Goal: Task Accomplishment & Management: Use online tool/utility

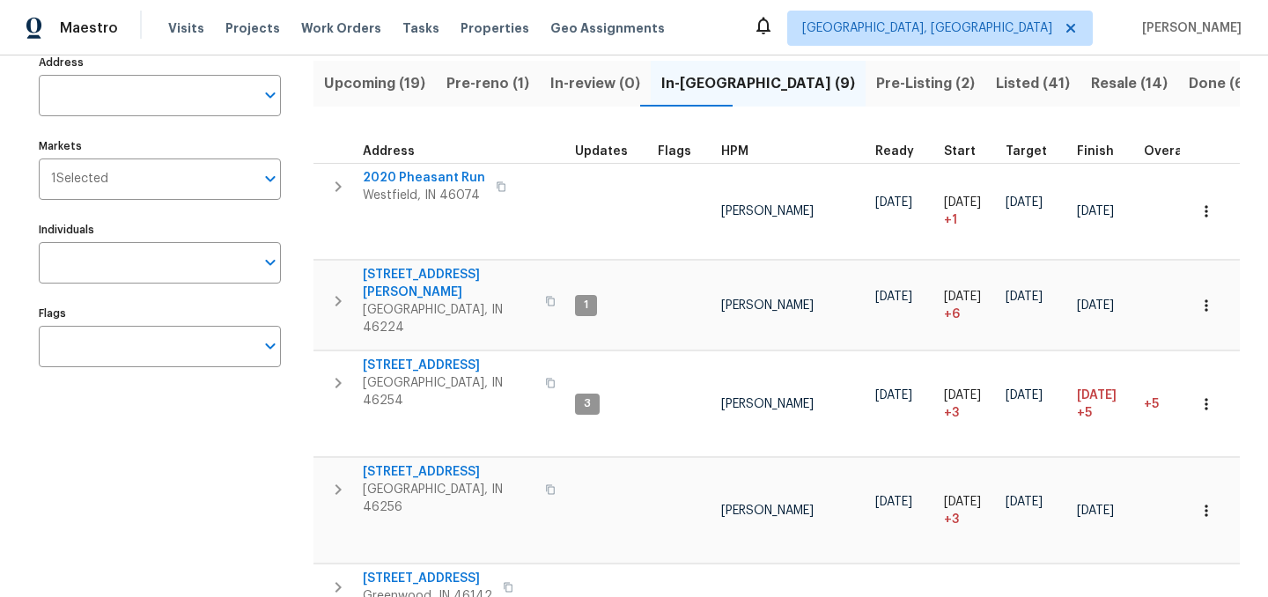
scroll to position [125, 0]
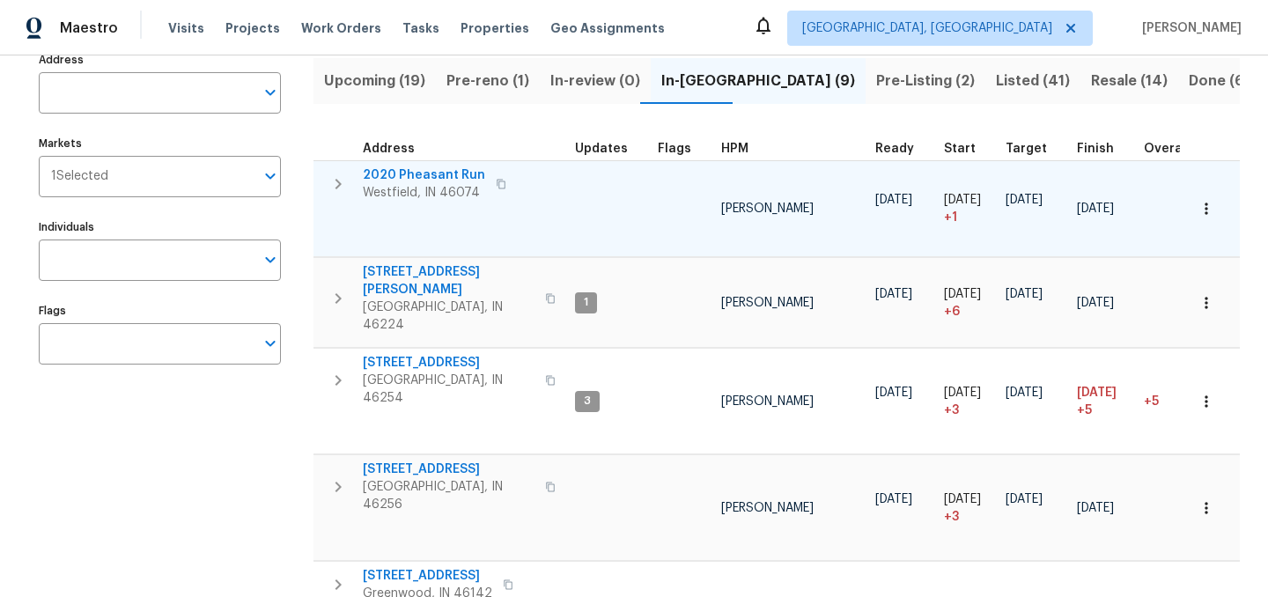
click at [418, 174] on span "2020 Pheasant Run" at bounding box center [424, 175] width 122 height 18
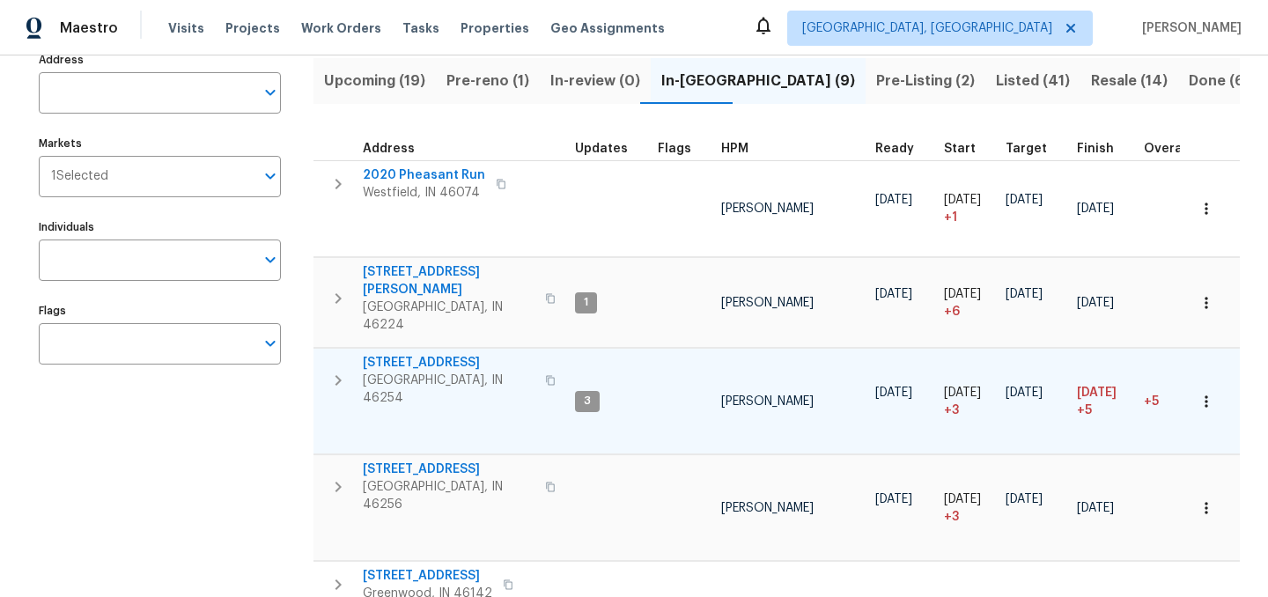
click at [423, 354] on span "5765 Liberty Creek Dr E" at bounding box center [449, 363] width 172 height 18
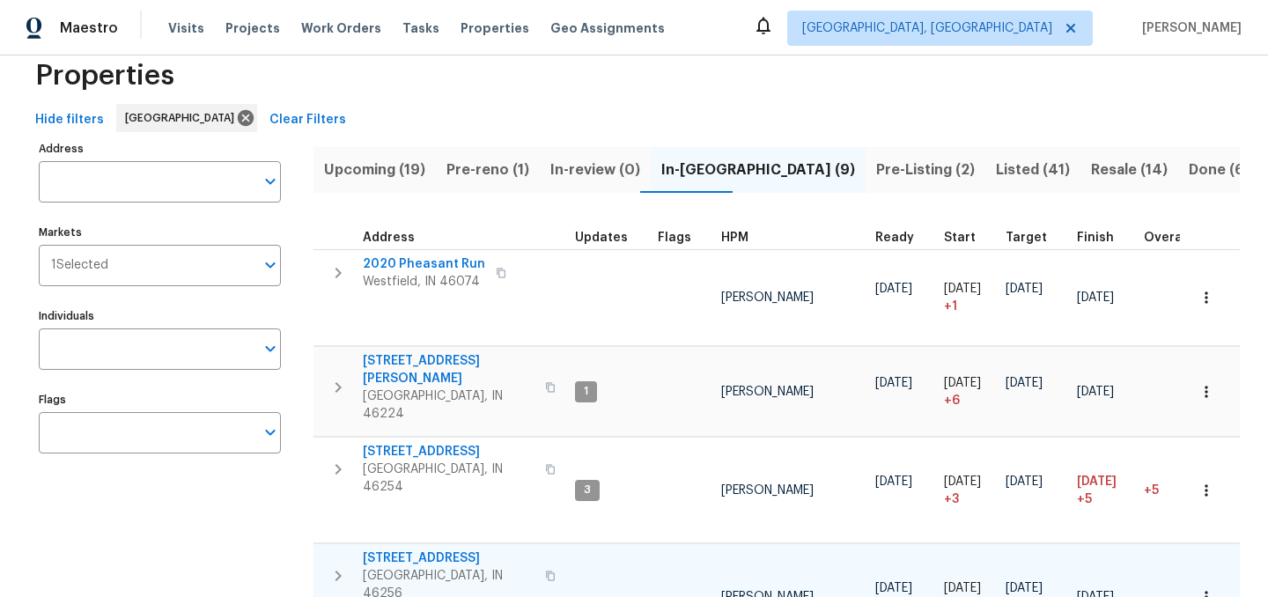
scroll to position [0, 0]
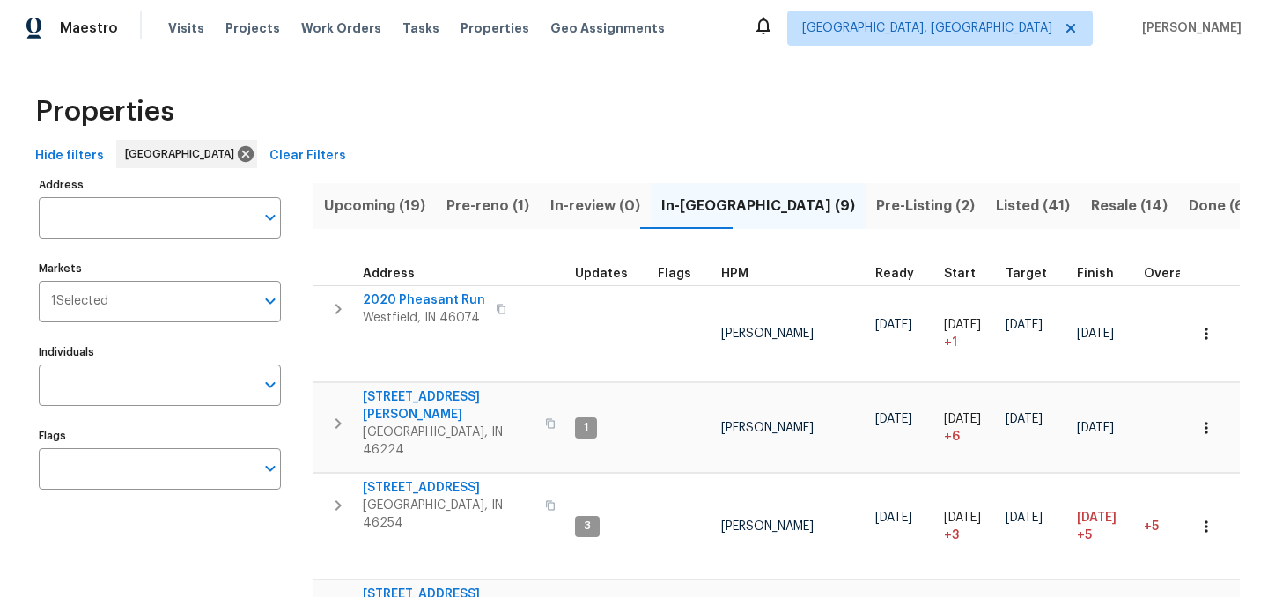
click at [1088, 274] on span "Finish" at bounding box center [1095, 274] width 37 height 12
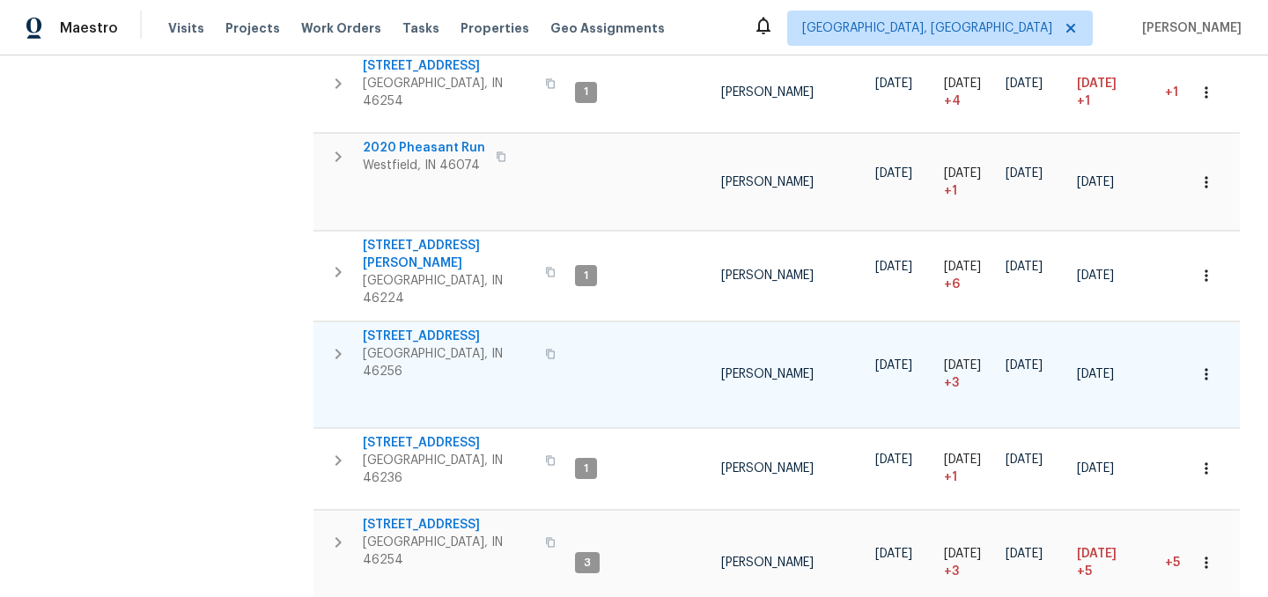
scroll to position [430, 0]
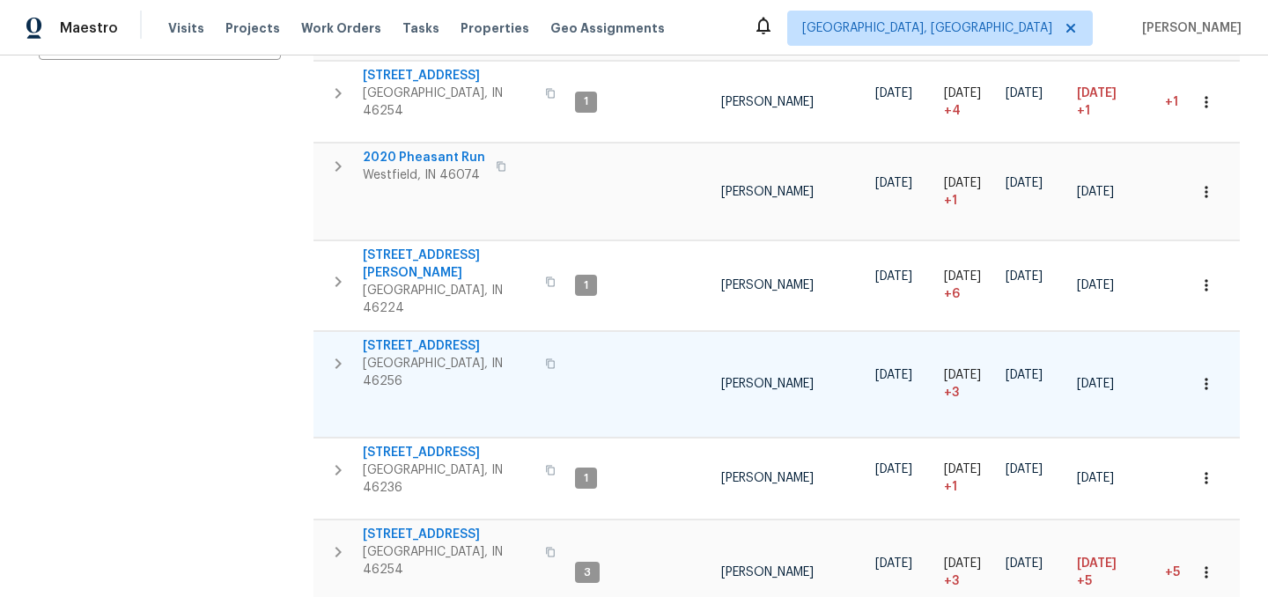
click at [420, 337] on span "8259 Hampton Cir W" at bounding box center [449, 346] width 172 height 18
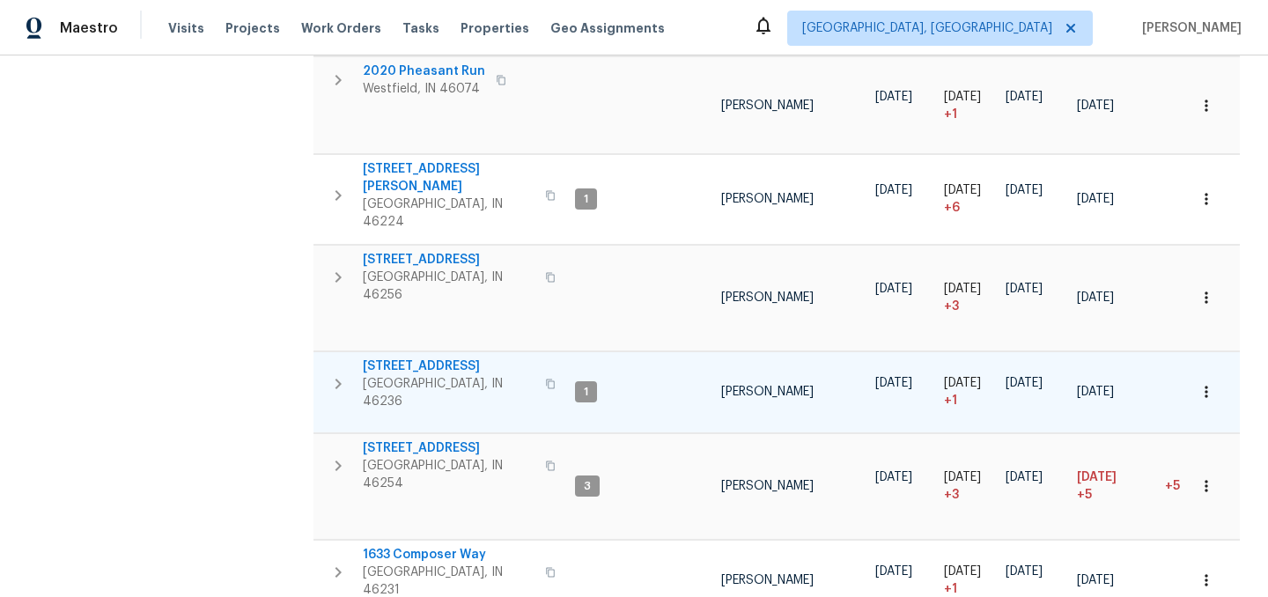
click at [428, 357] on span "7228 River Birch Ln" at bounding box center [449, 366] width 172 height 18
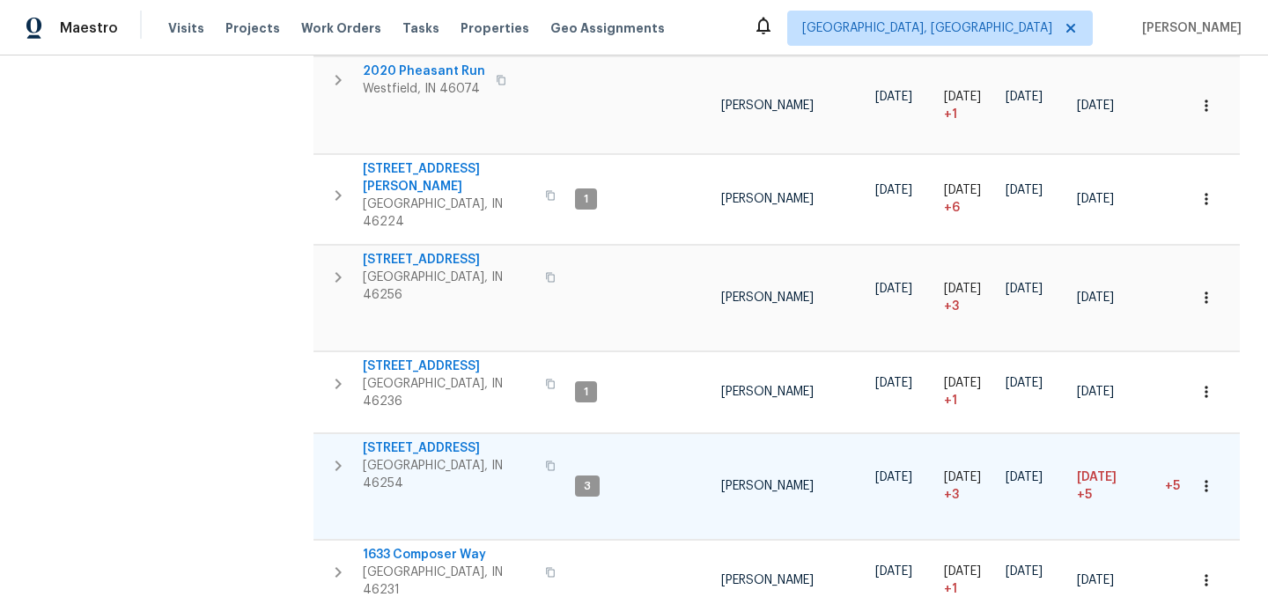
click at [431, 439] on span "5765 Liberty Creek Dr E" at bounding box center [449, 448] width 172 height 18
click at [426, 251] on span "8259 Hampton Cir W" at bounding box center [449, 260] width 172 height 18
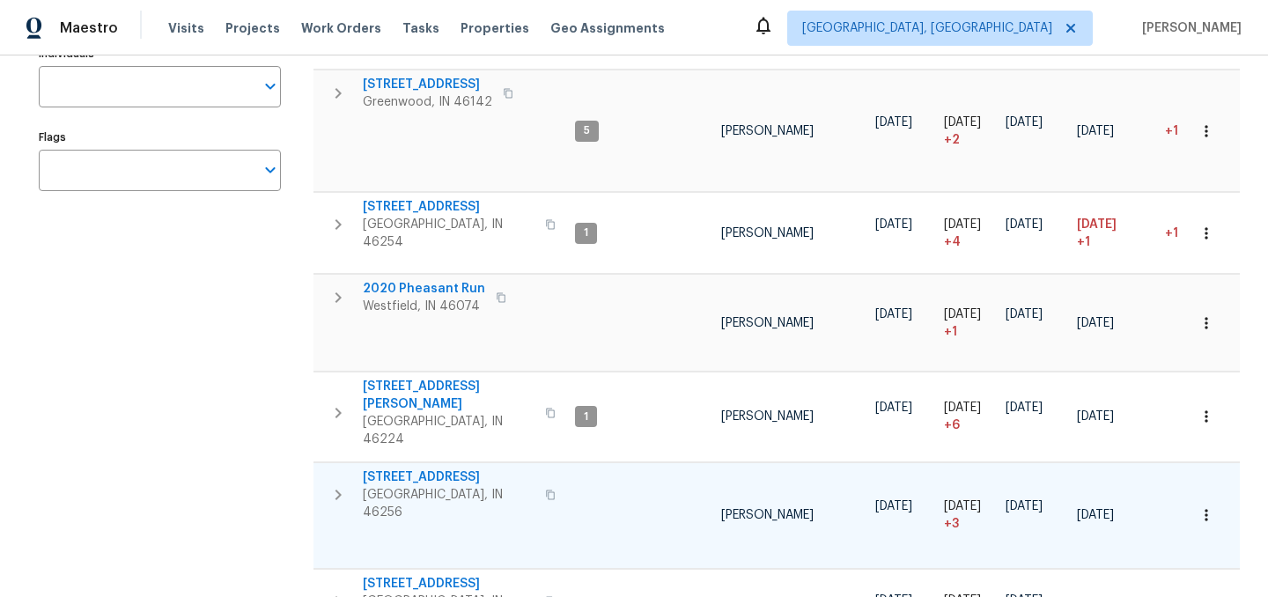
scroll to position [291, 0]
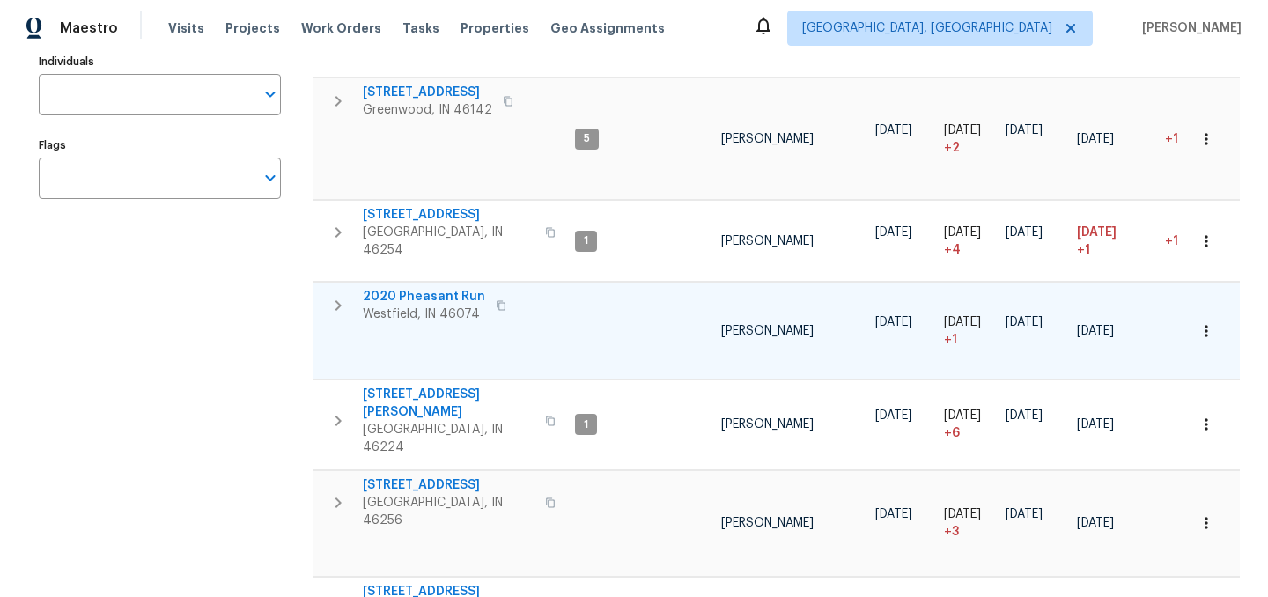
click at [1205, 322] on icon "button" at bounding box center [1206, 331] width 18 height 18
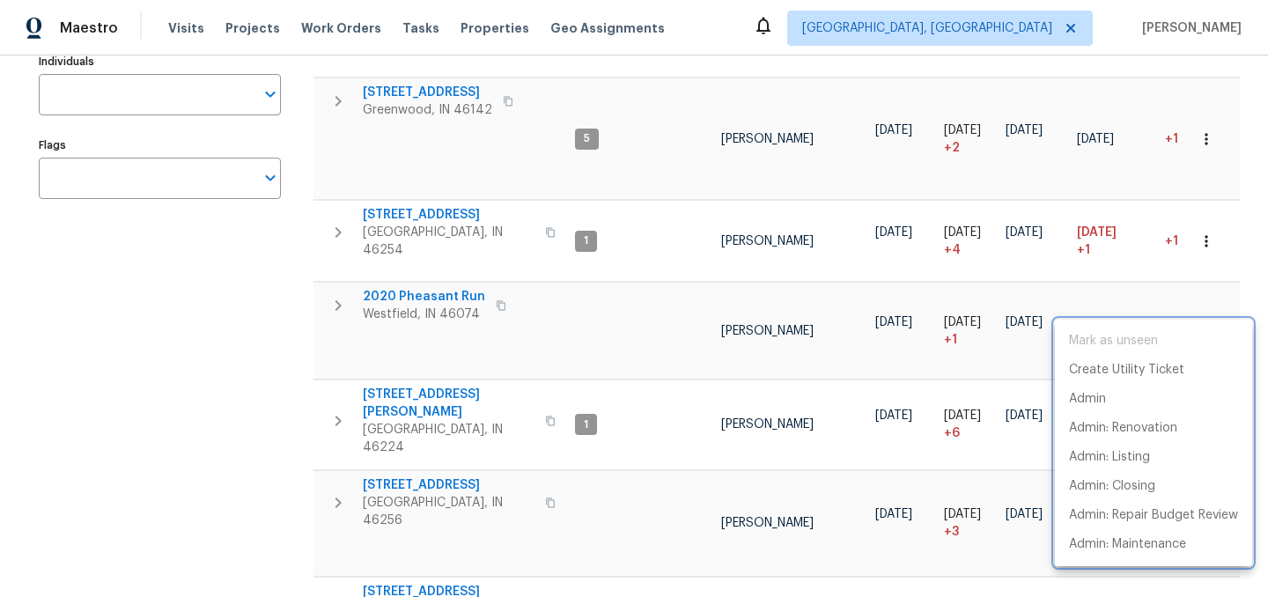
click at [415, 275] on div at bounding box center [634, 298] width 1268 height 597
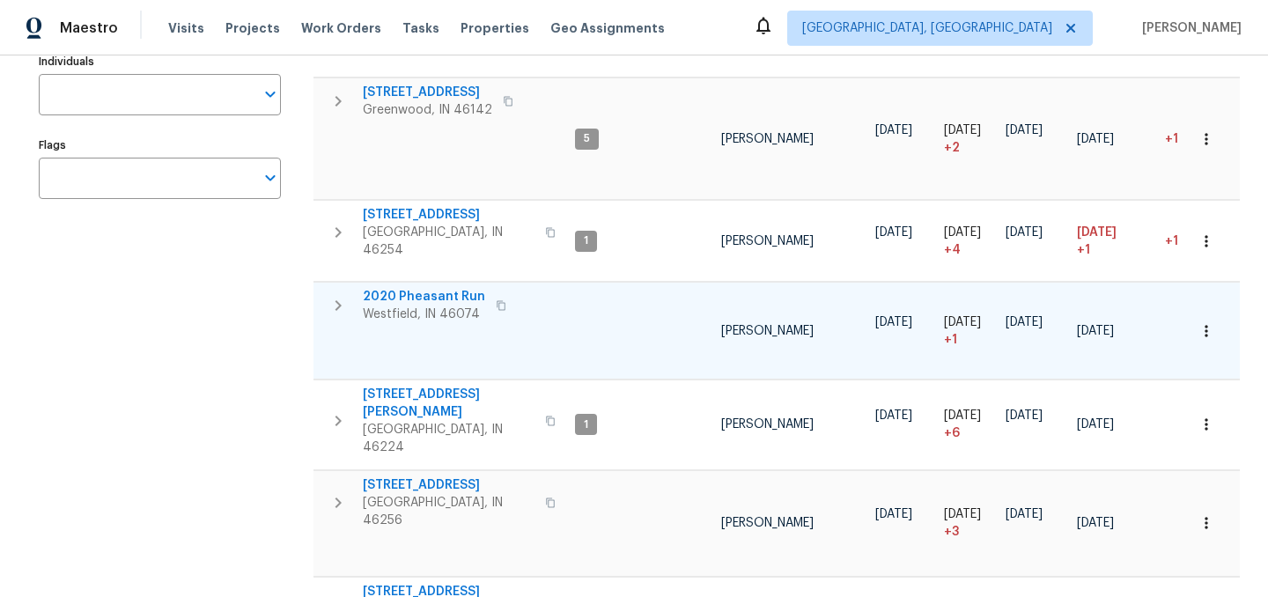
click at [408, 288] on span "2020 Pheasant Run" at bounding box center [424, 297] width 122 height 18
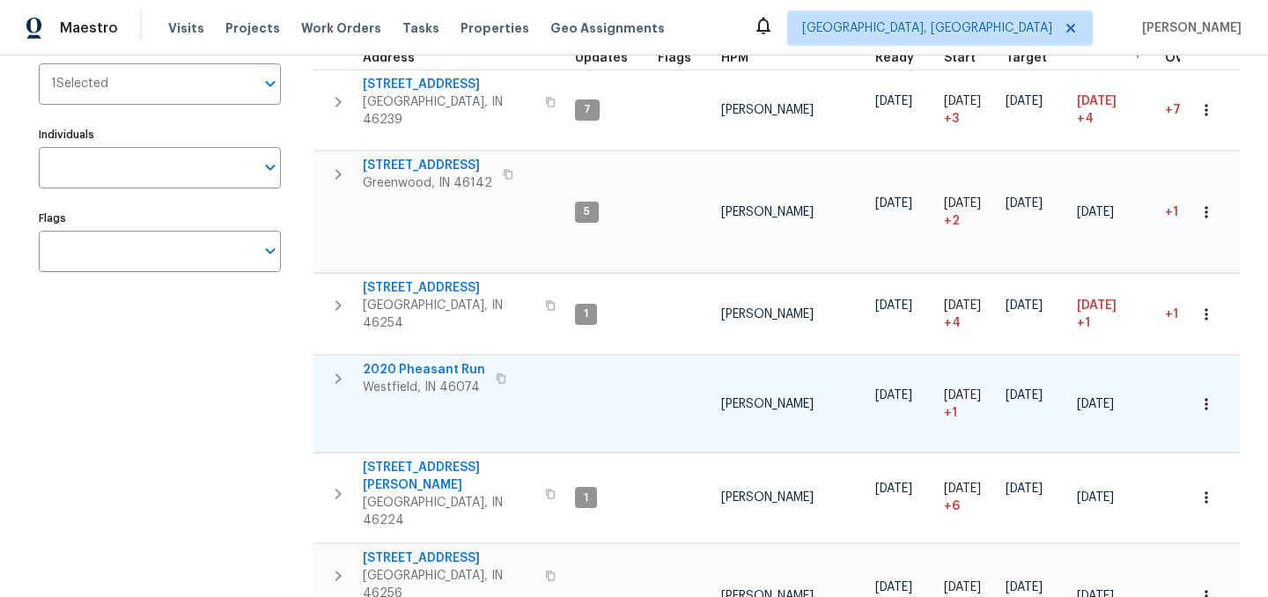
scroll to position [183, 0]
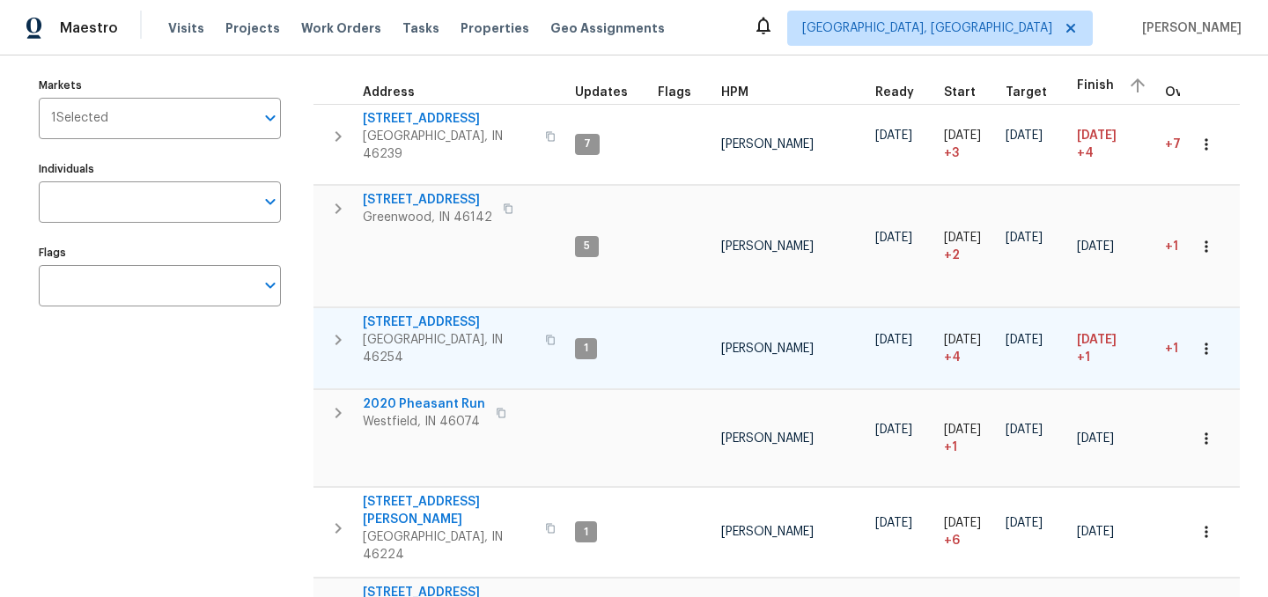
click at [414, 316] on span "6430 Cotton Bay Dr N" at bounding box center [449, 322] width 172 height 18
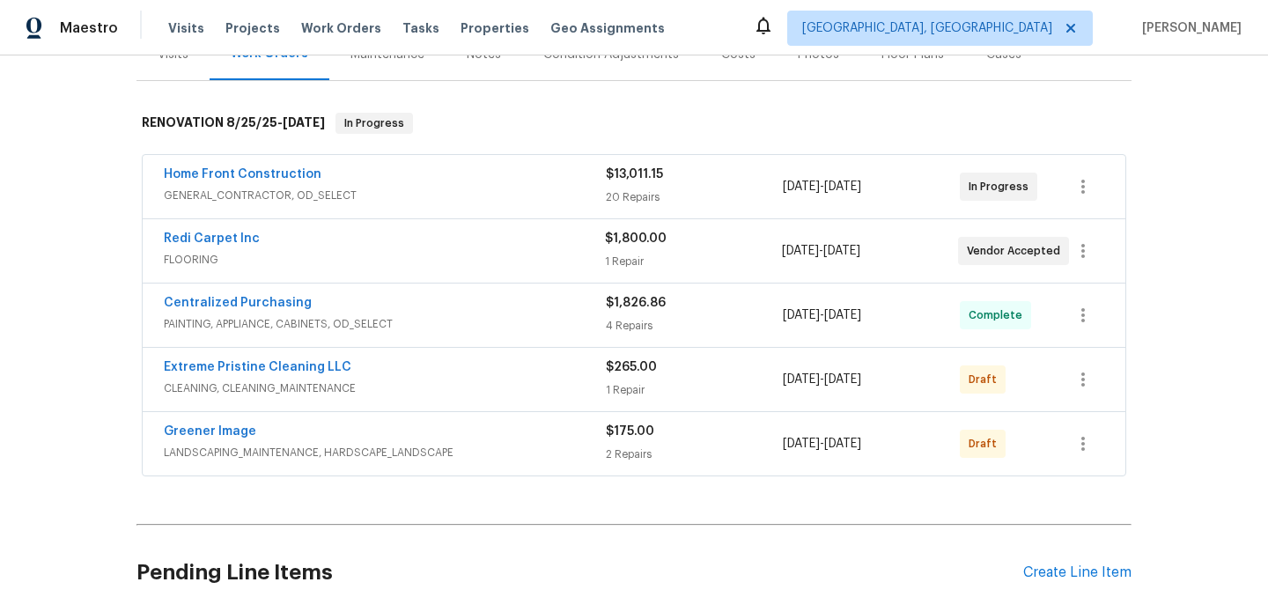
scroll to position [239, 0]
click at [1087, 447] on icon "button" at bounding box center [1082, 442] width 21 height 21
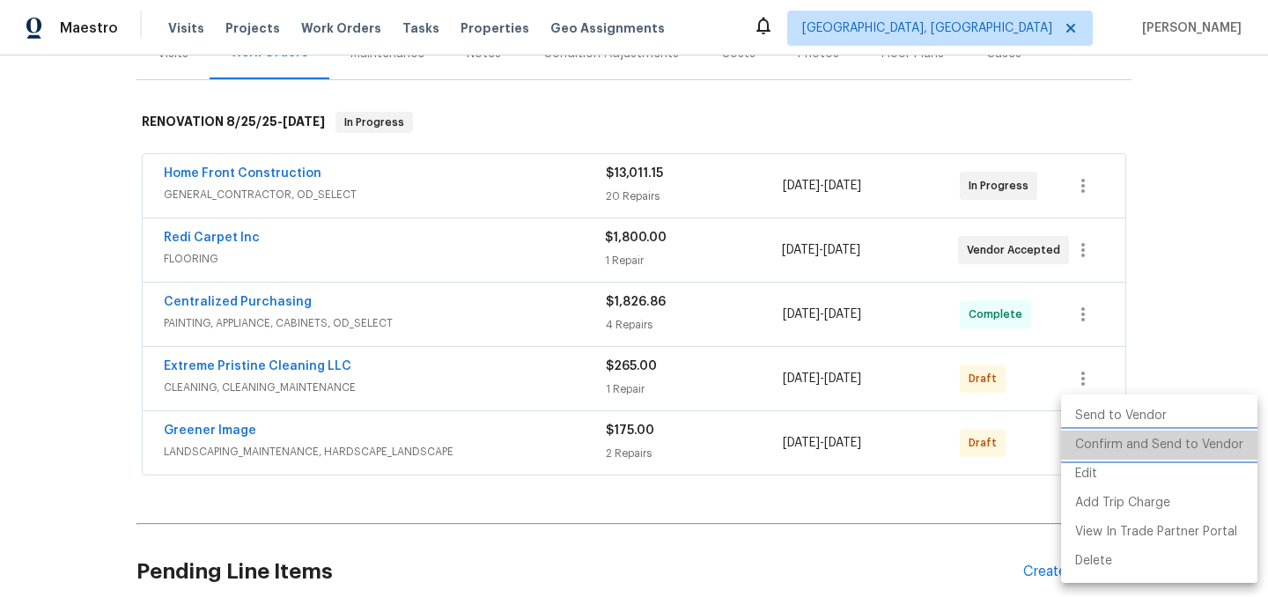
click at [1163, 446] on li "Confirm and Send to Vendor" at bounding box center [1159, 445] width 196 height 29
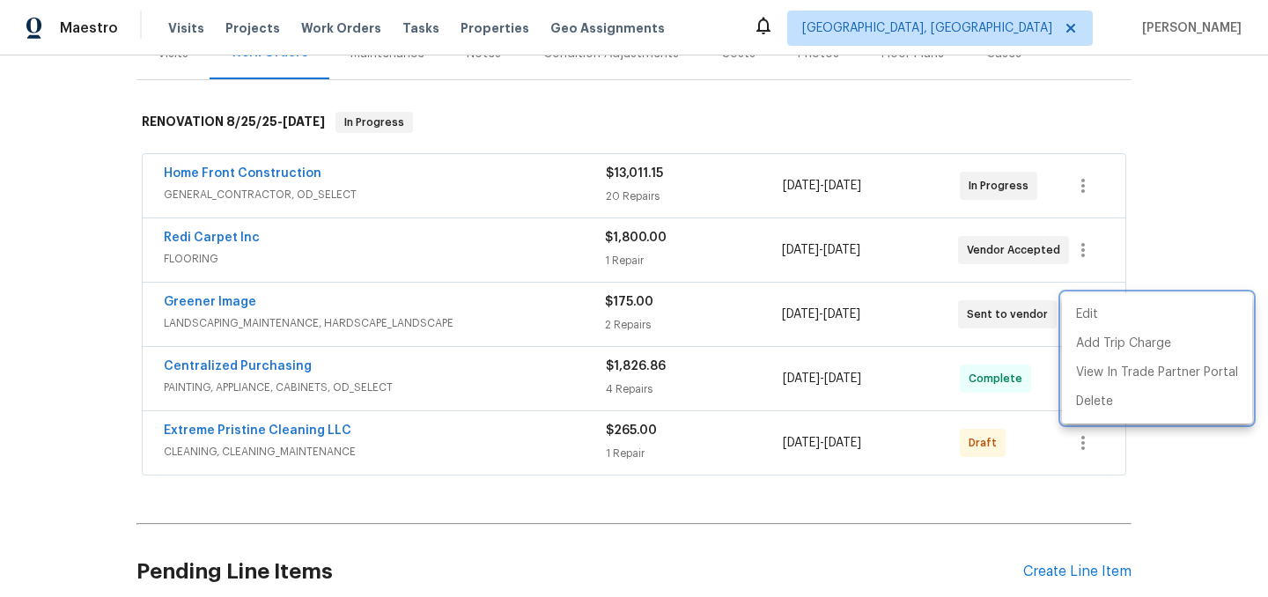
click at [1033, 492] on div at bounding box center [634, 298] width 1268 height 597
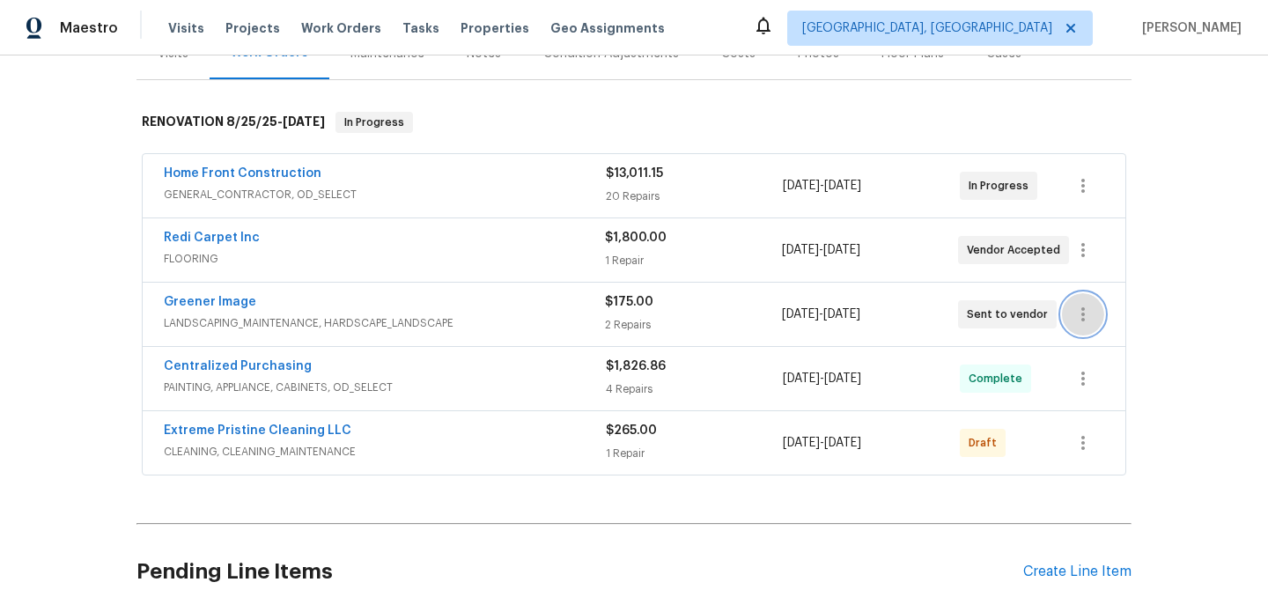
click at [1089, 318] on icon "button" at bounding box center [1082, 314] width 21 height 21
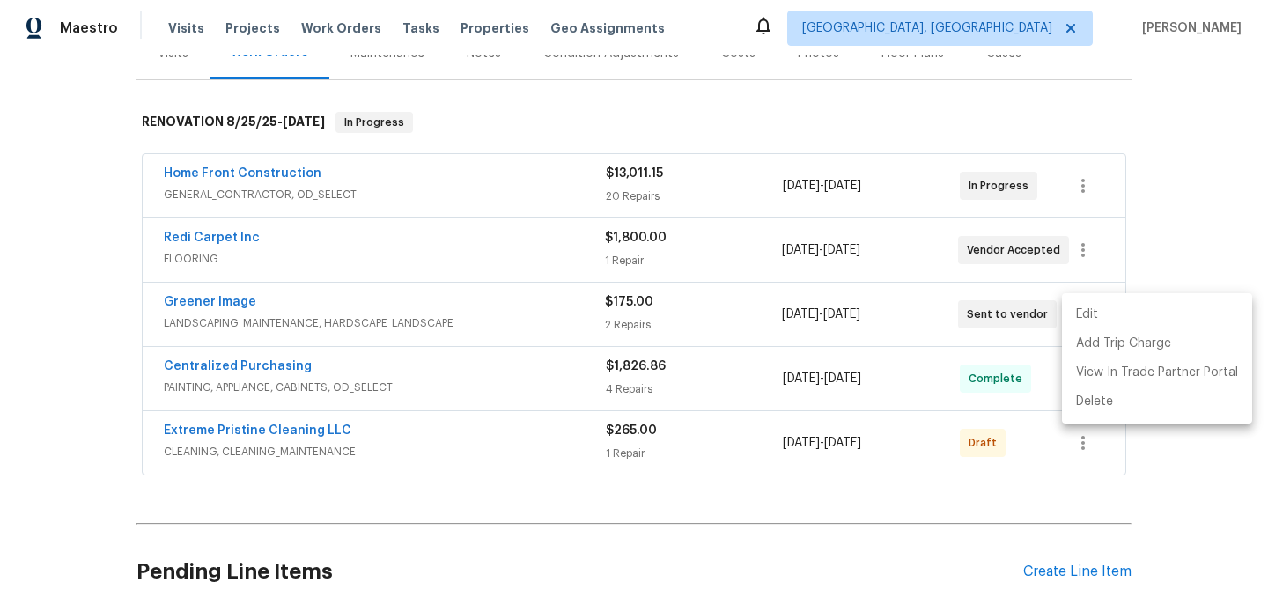
click at [1083, 311] on li "Edit" at bounding box center [1157, 314] width 190 height 29
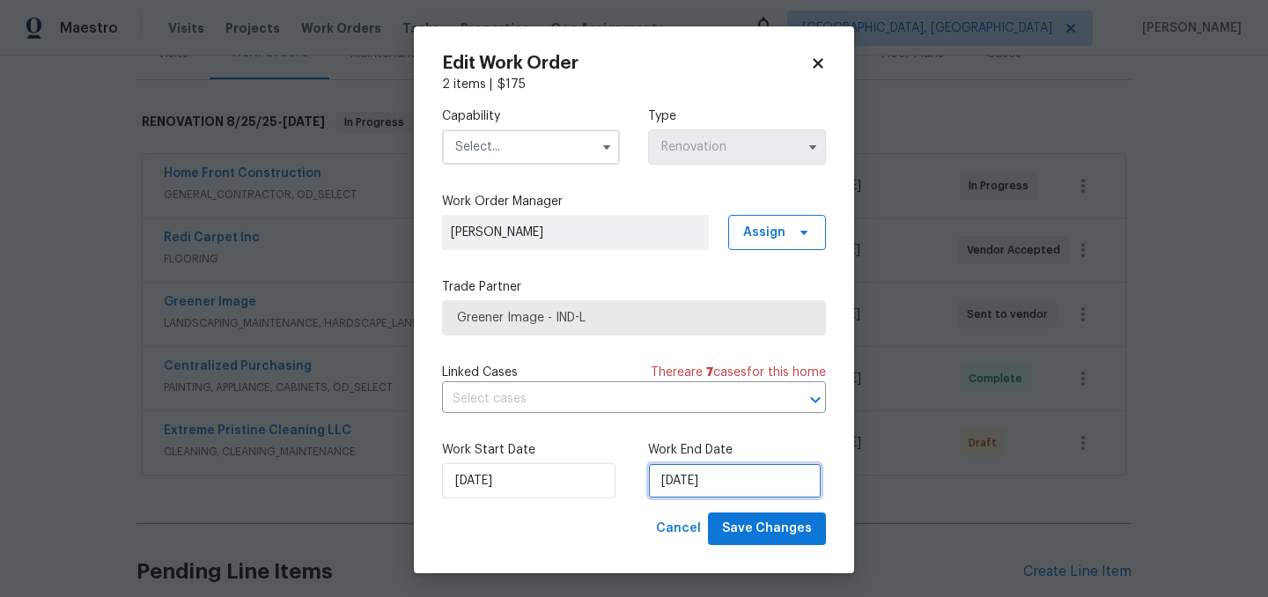
click at [746, 478] on input "9/3/2025" at bounding box center [734, 480] width 173 height 35
select select "8"
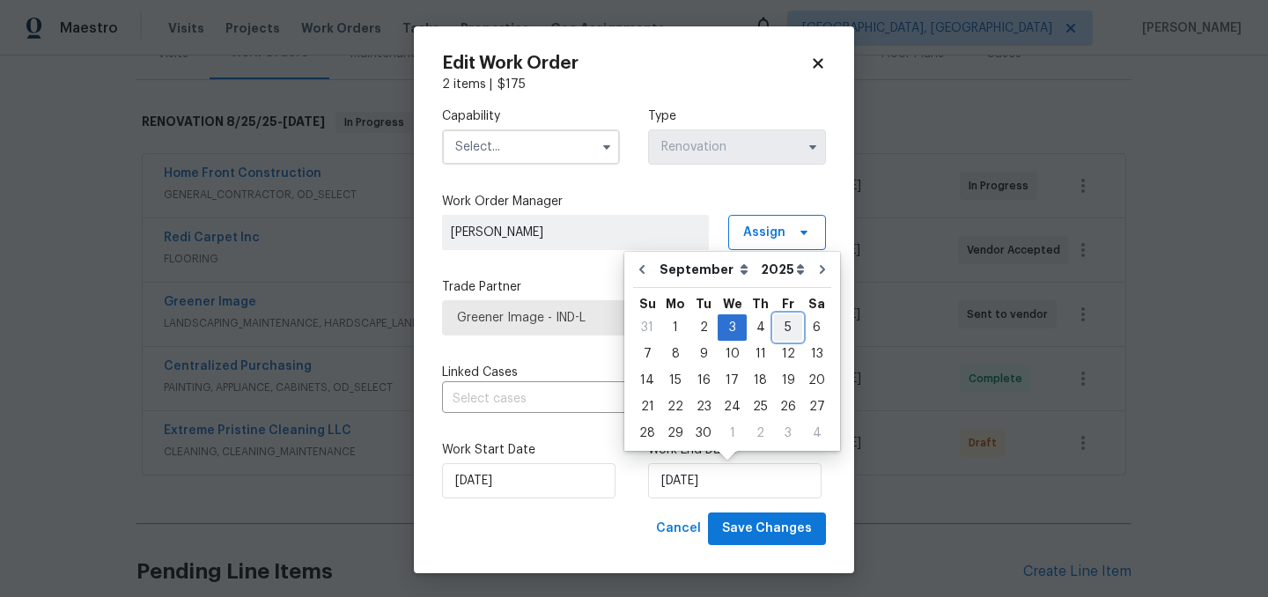
click at [778, 328] on div "5" at bounding box center [788, 327] width 28 height 25
type input "[DATE]"
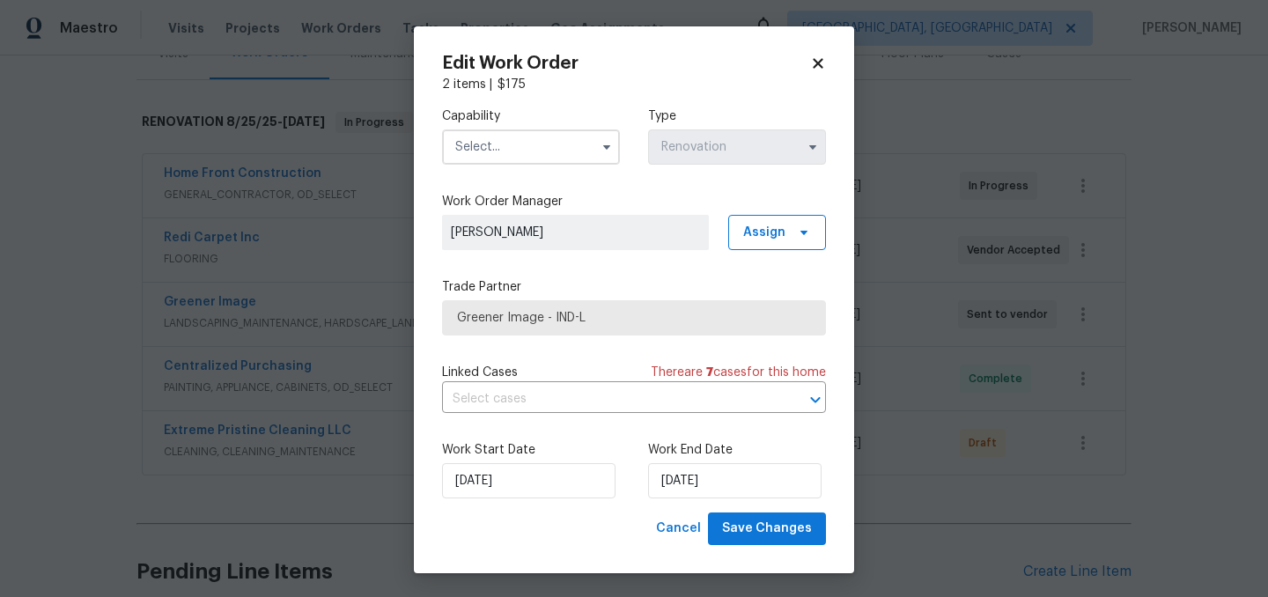
click at [488, 137] on input "text" at bounding box center [531, 146] width 178 height 35
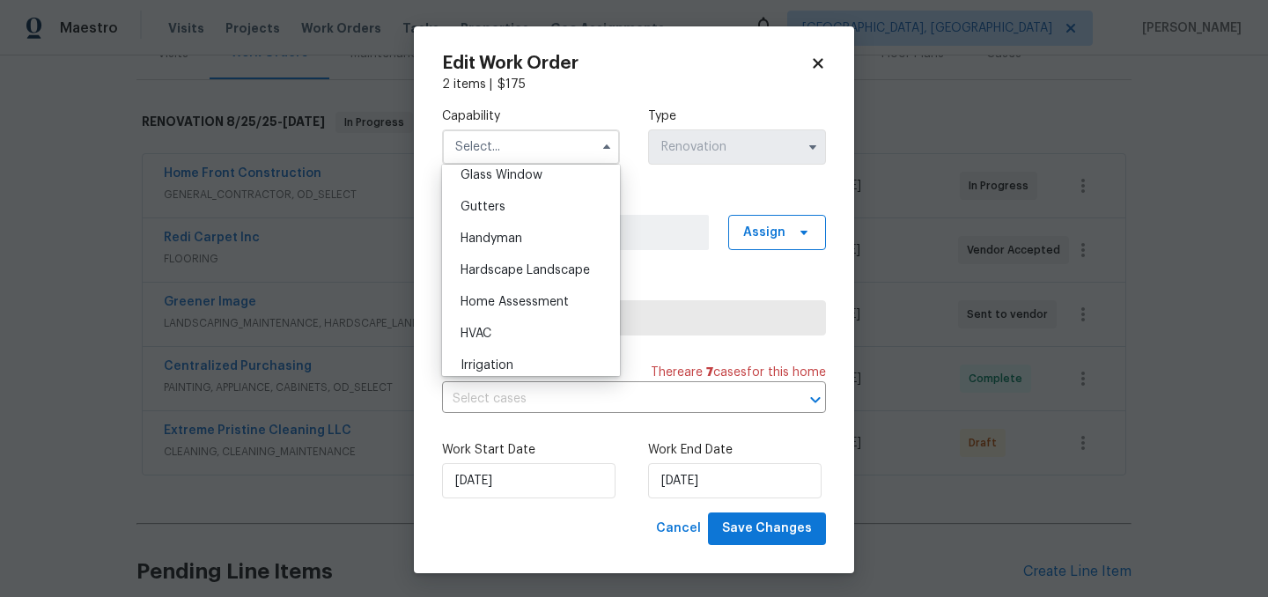
scroll to position [921, 0]
click at [552, 261] on span "Hardscape Landscape" at bounding box center [524, 264] width 129 height 12
type input "Hardscape Landscape"
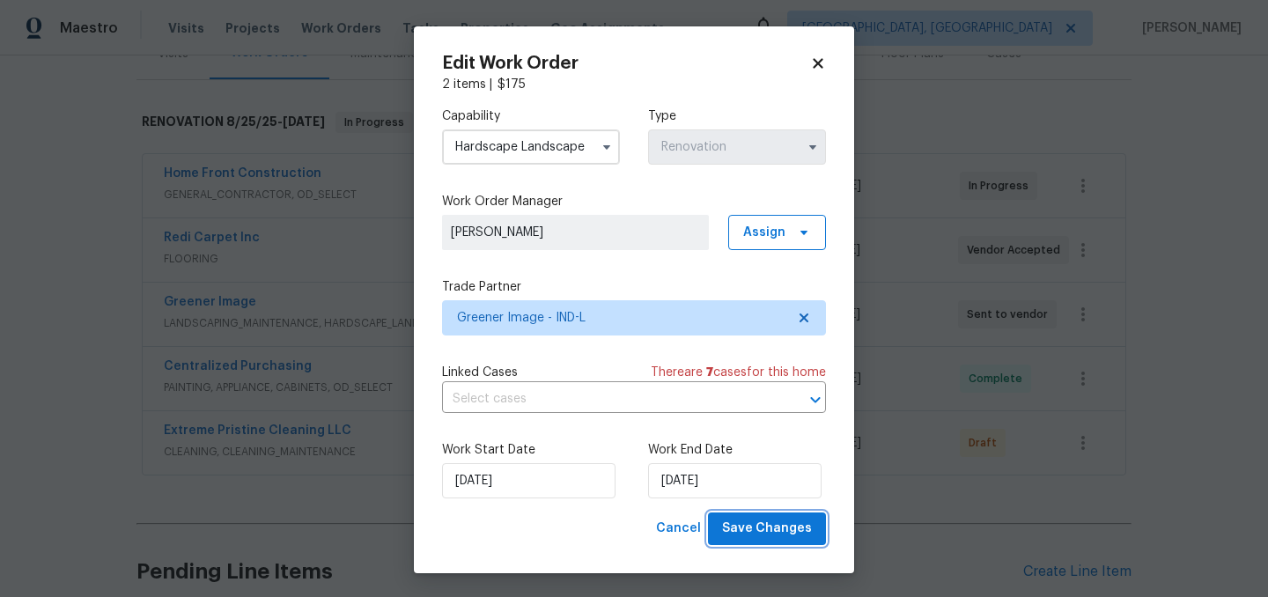
click at [763, 521] on span "Save Changes" at bounding box center [767, 529] width 90 height 22
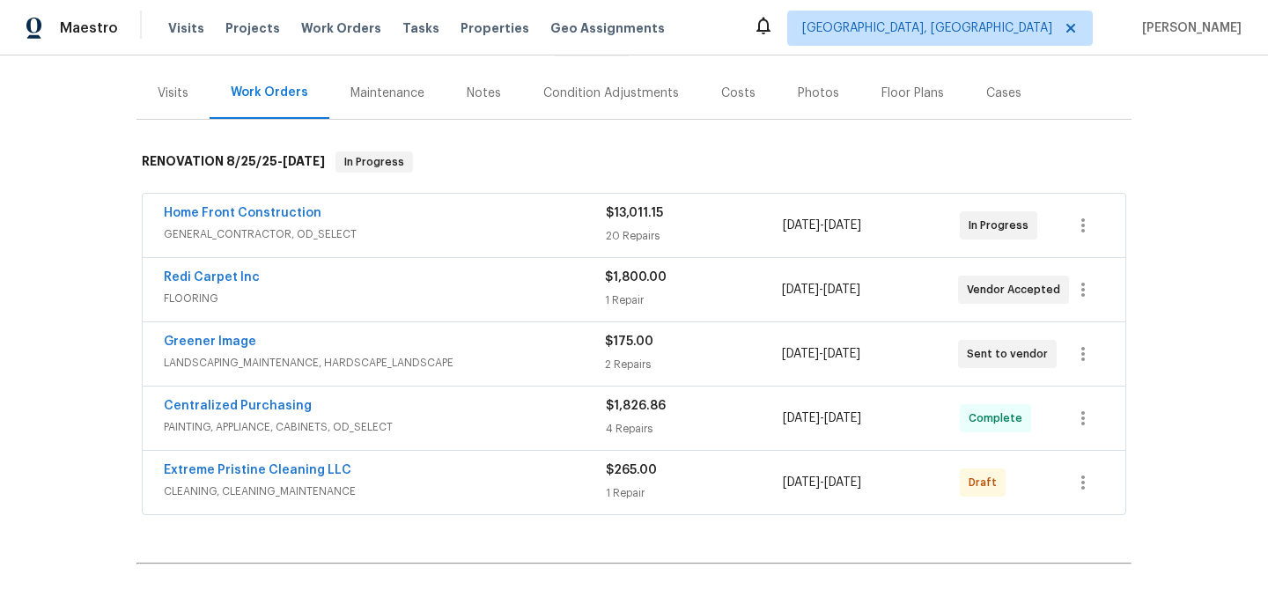
scroll to position [213, 0]
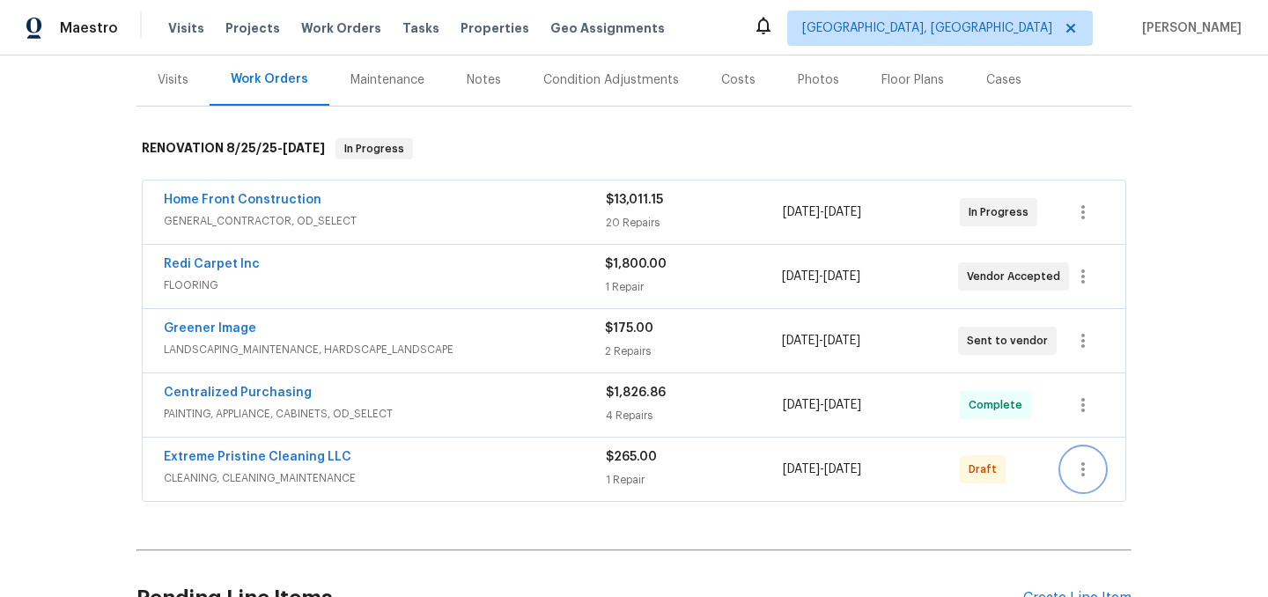
click at [1083, 477] on icon "button" at bounding box center [1082, 469] width 21 height 21
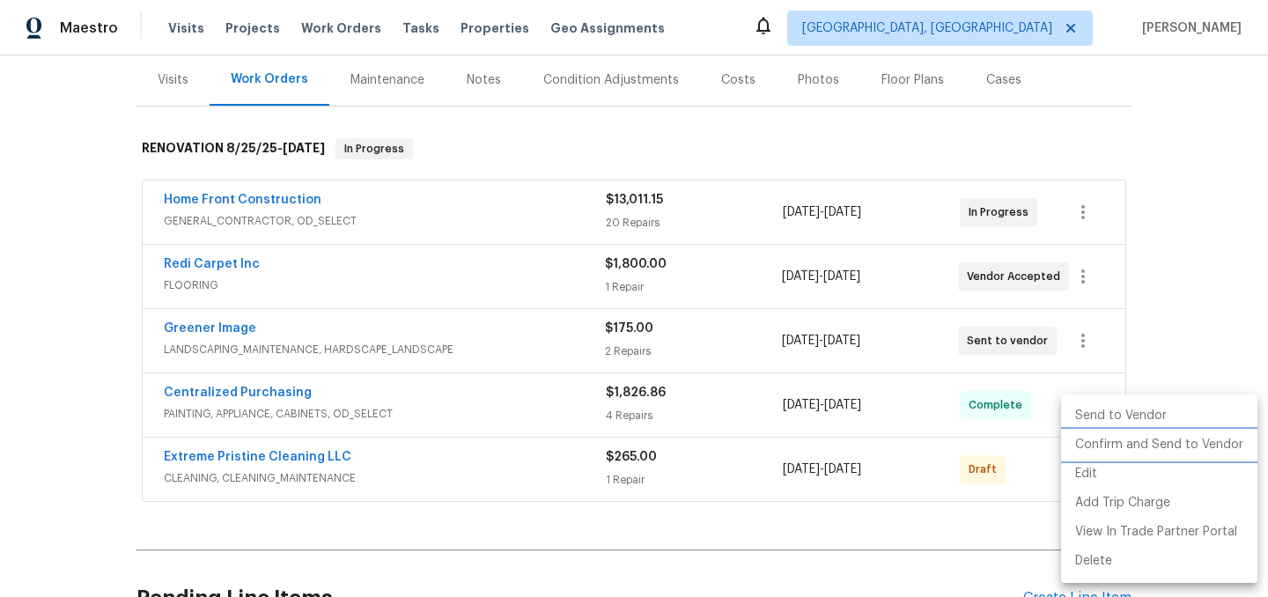
click at [1138, 443] on li "Confirm and Send to Vendor" at bounding box center [1159, 445] width 196 height 29
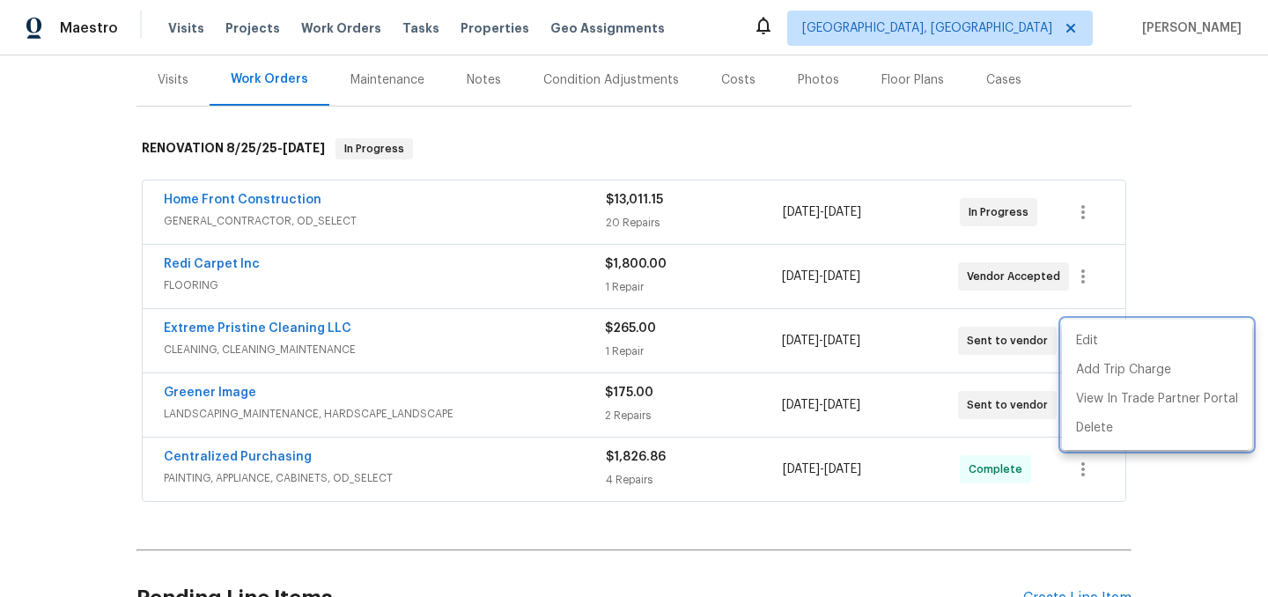
click at [1189, 243] on div at bounding box center [634, 298] width 1268 height 597
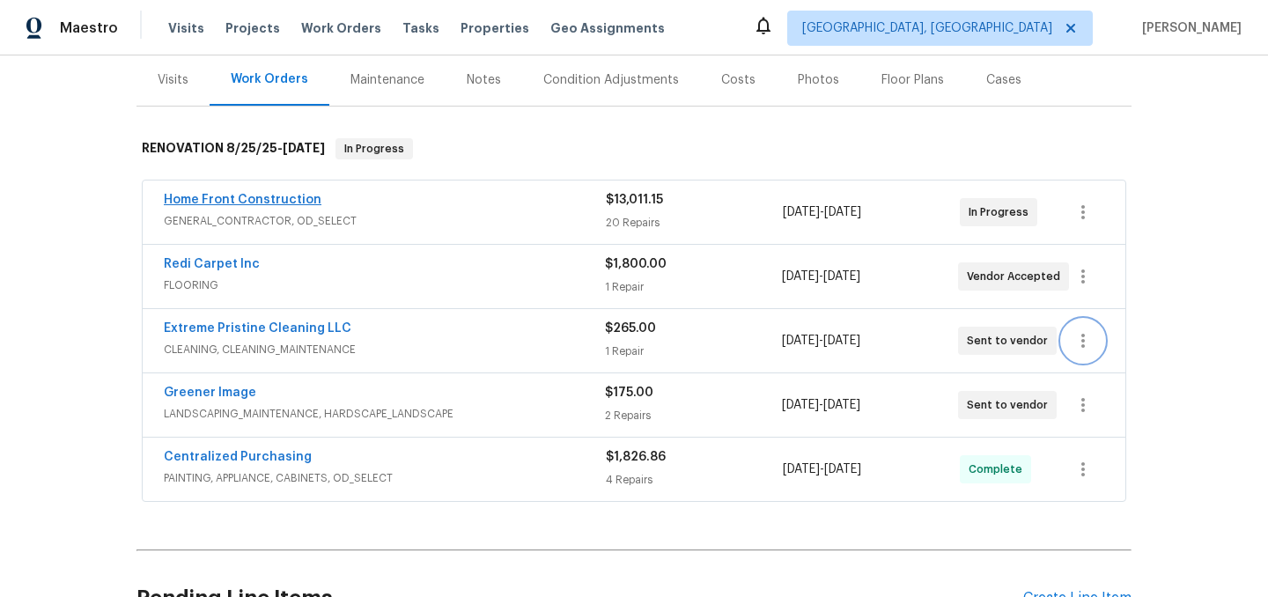
scroll to position [0, 0]
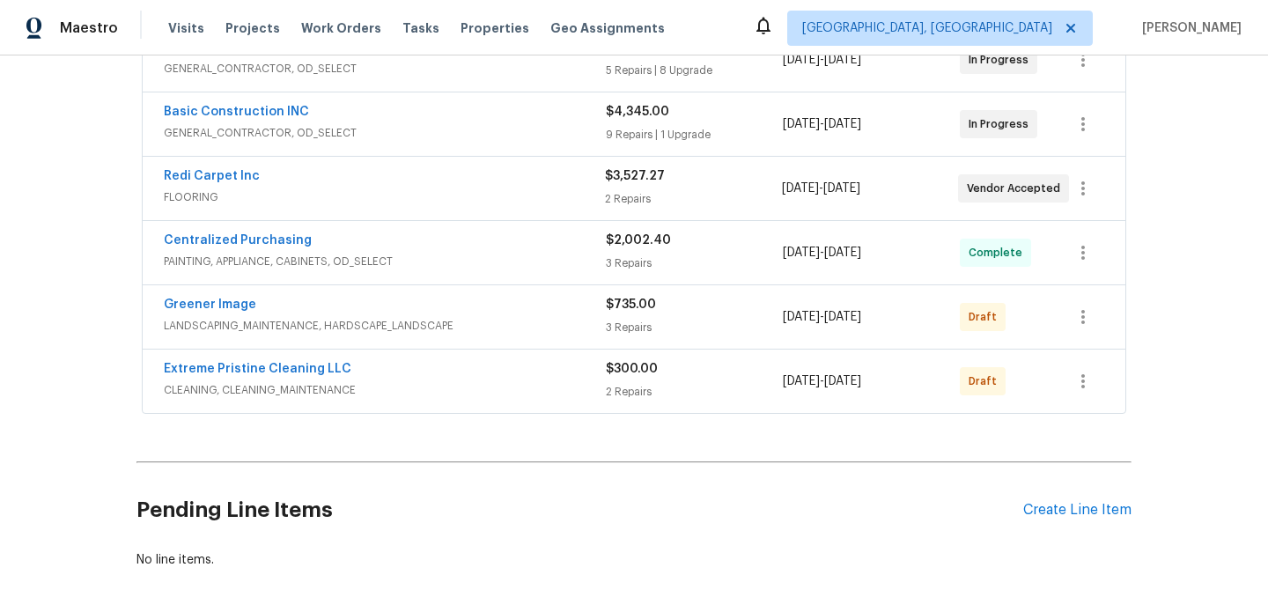
scroll to position [366, 0]
click at [1085, 314] on icon "button" at bounding box center [1082, 316] width 21 height 21
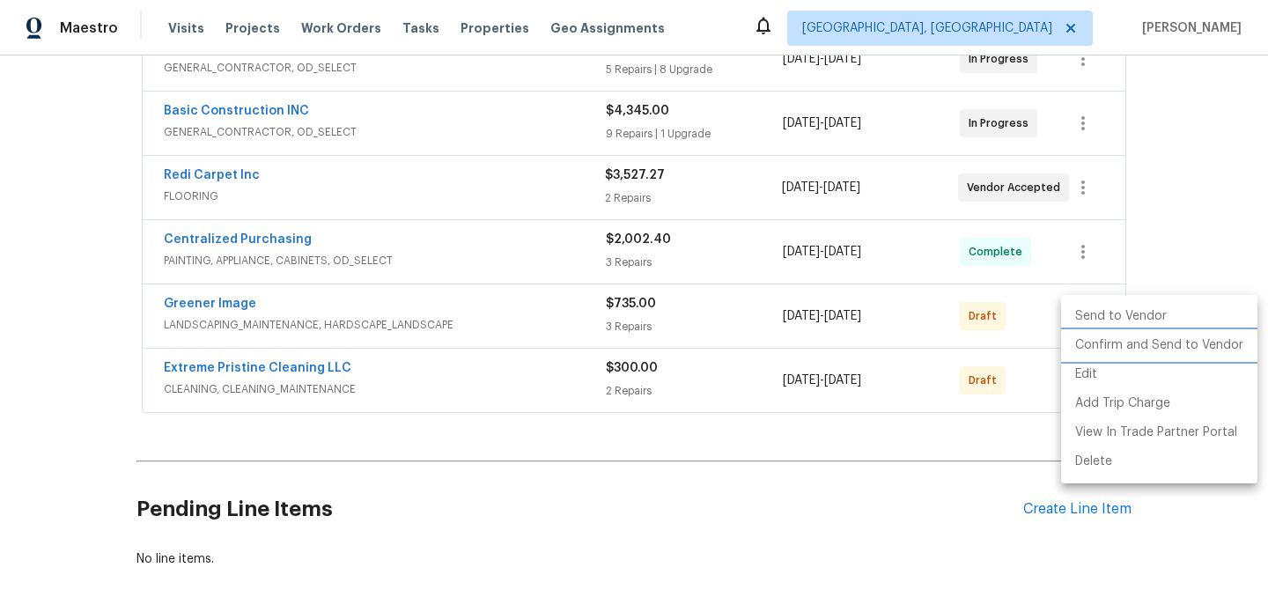
click at [1121, 339] on li "Confirm and Send to Vendor" at bounding box center [1159, 345] width 196 height 29
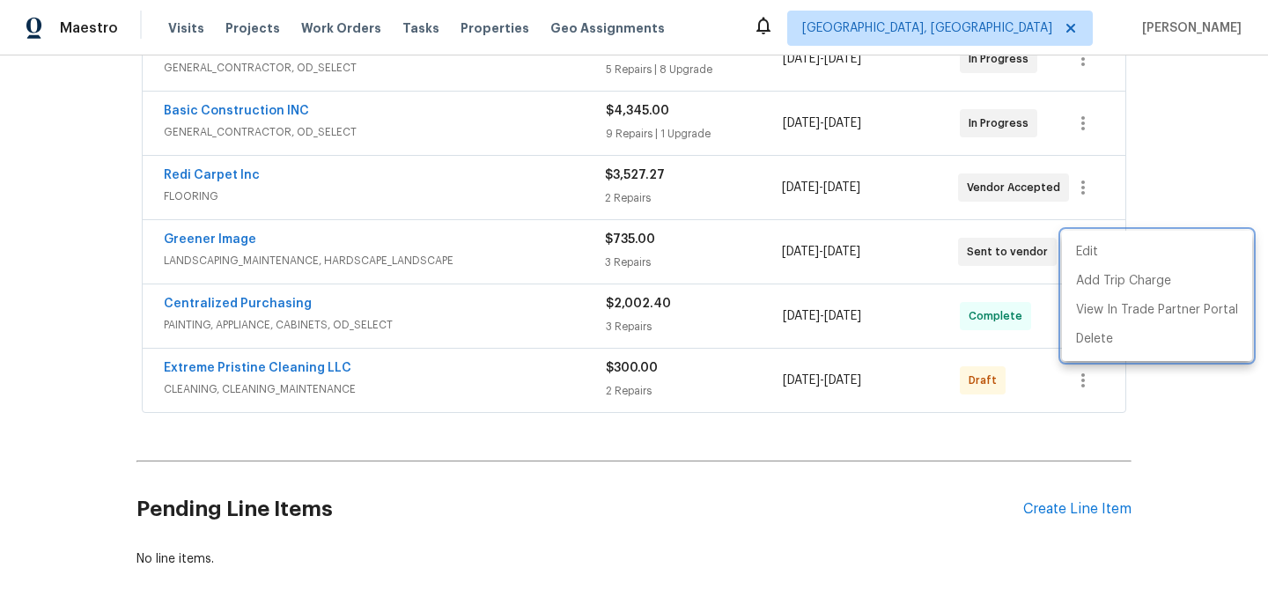
click at [830, 477] on div at bounding box center [634, 298] width 1268 height 597
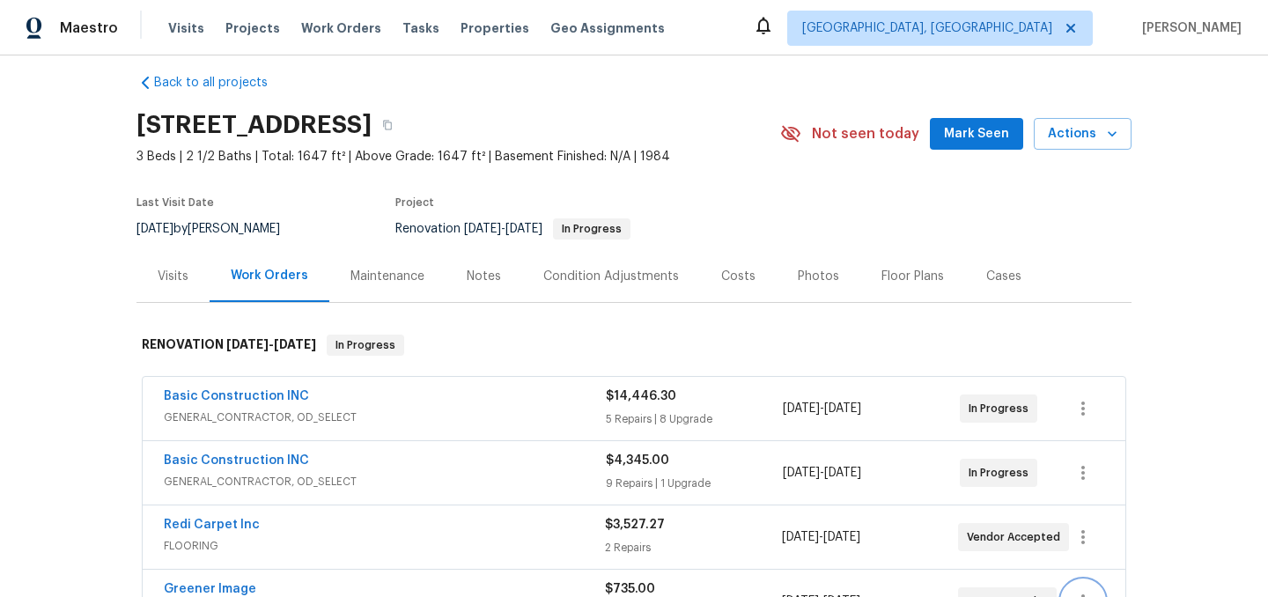
scroll to position [0, 0]
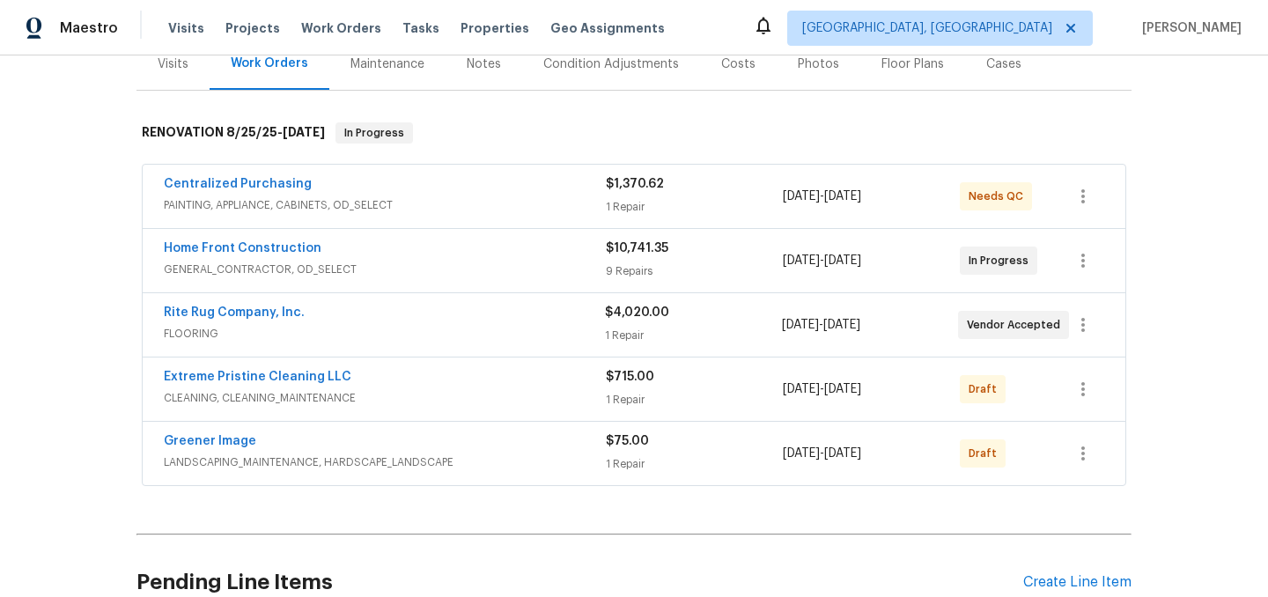
scroll to position [231, 0]
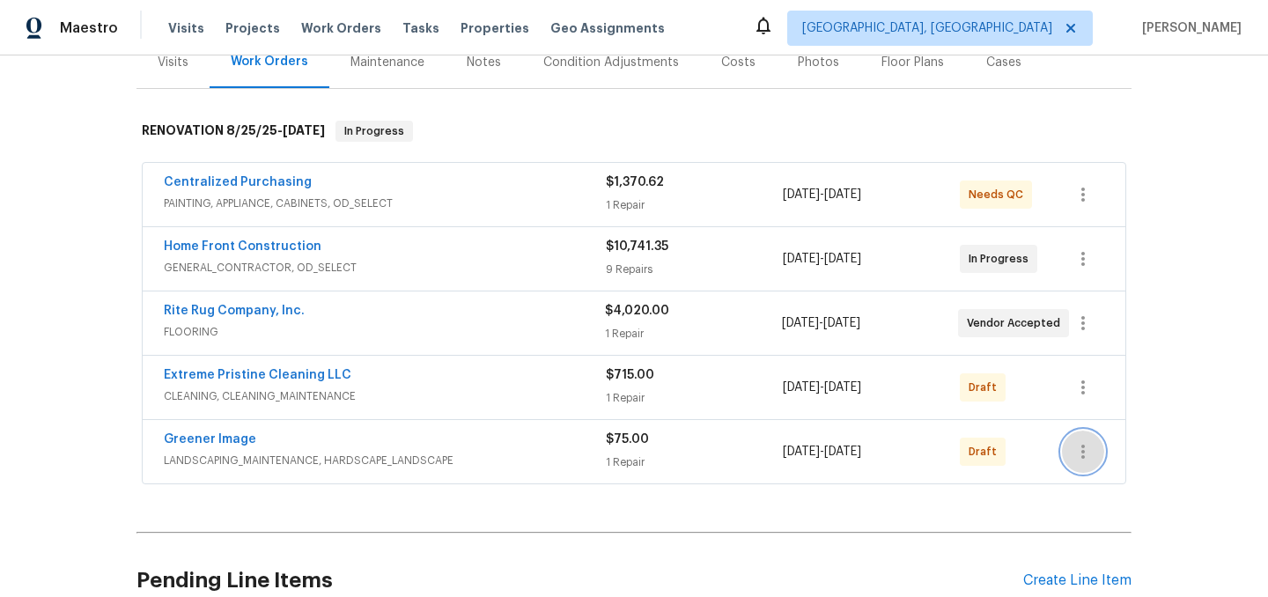
click at [1080, 461] on icon "button" at bounding box center [1082, 451] width 21 height 21
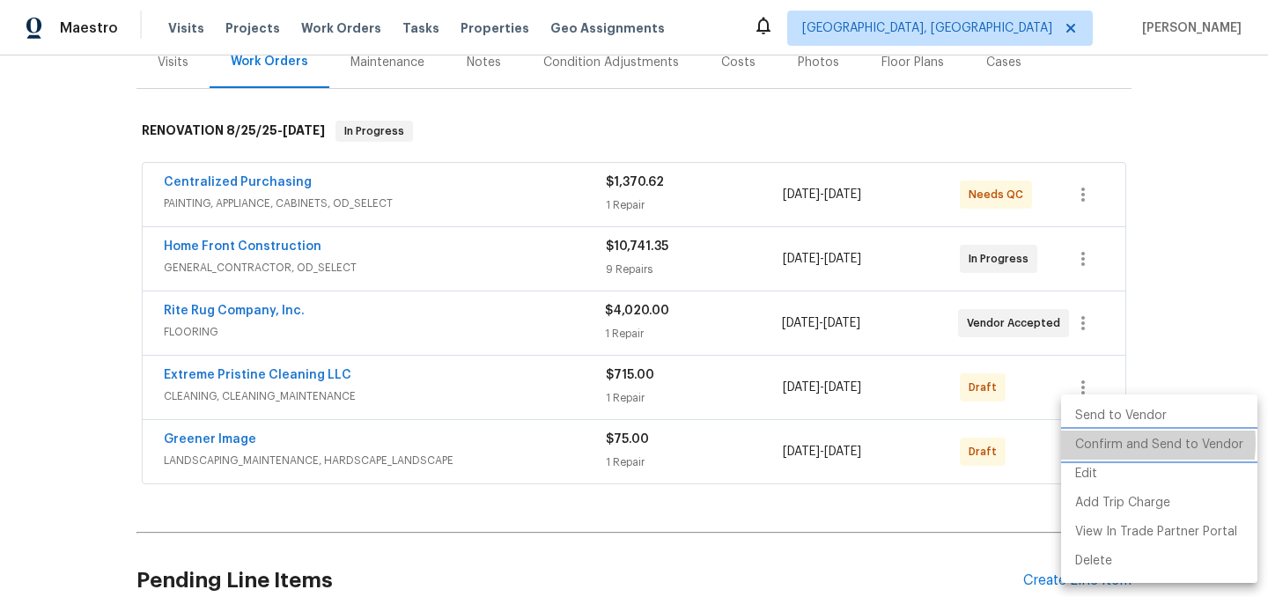
click at [1121, 442] on li "Confirm and Send to Vendor" at bounding box center [1159, 445] width 196 height 29
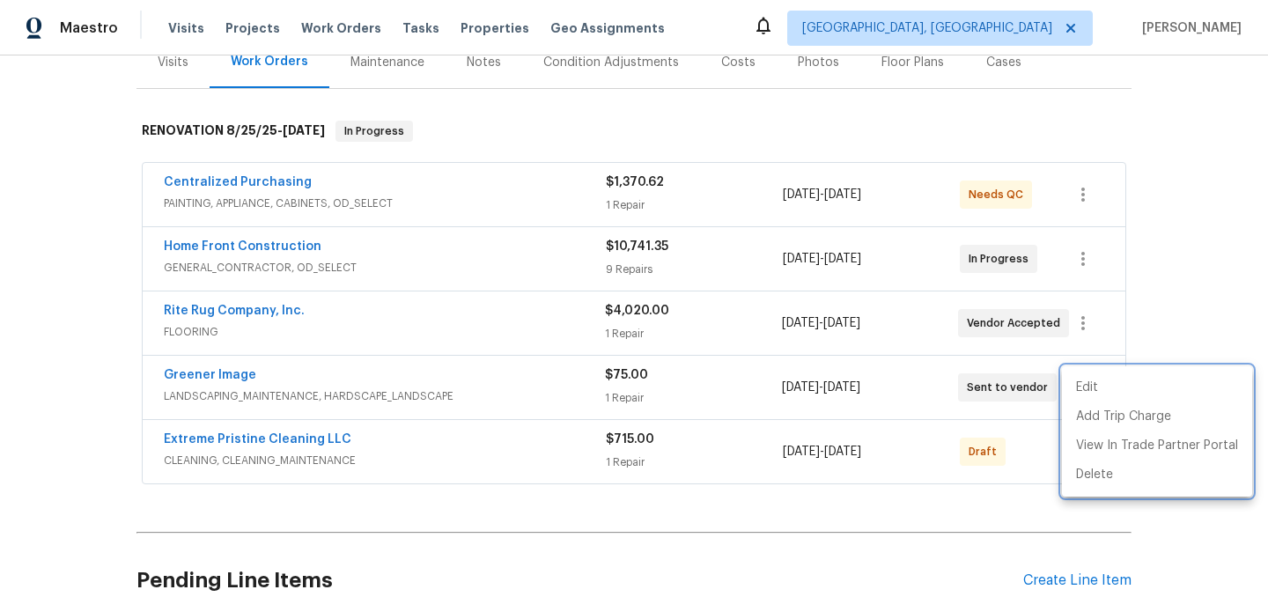
click at [787, 531] on div at bounding box center [634, 298] width 1268 height 597
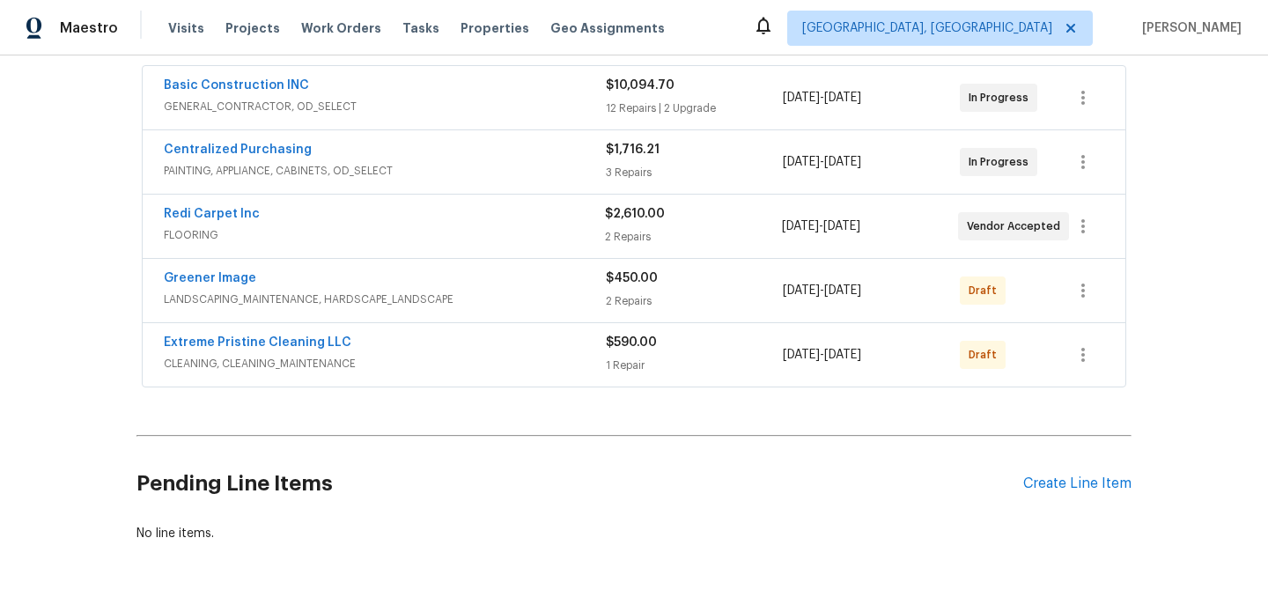
scroll to position [323, 0]
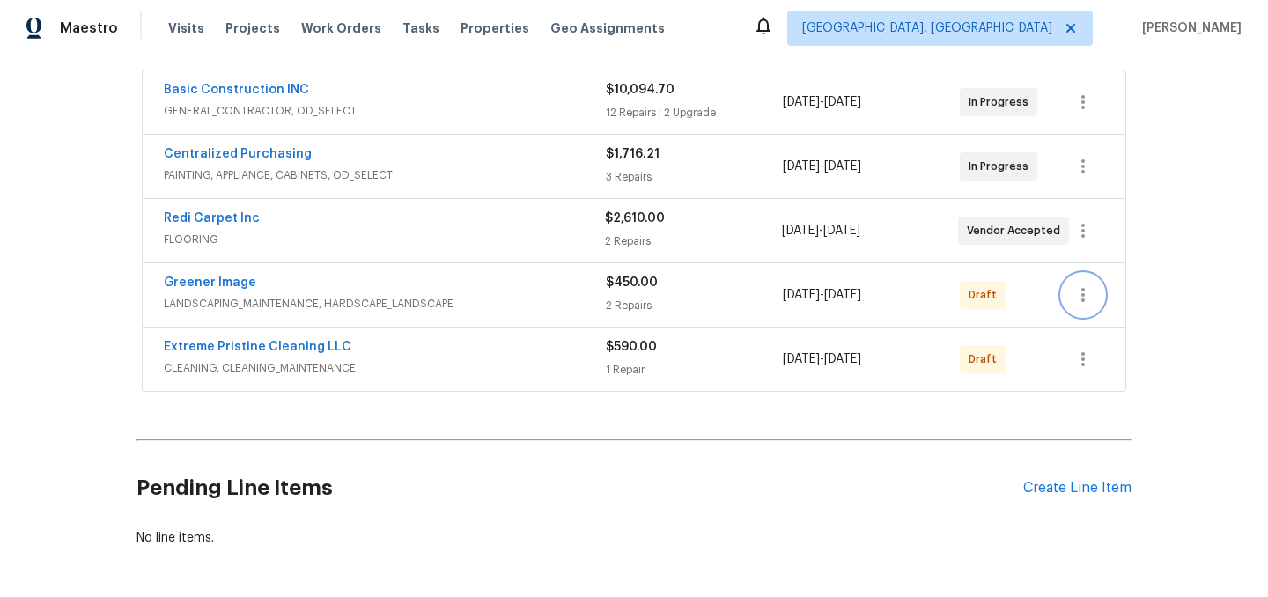
click at [1078, 292] on icon "button" at bounding box center [1082, 294] width 21 height 21
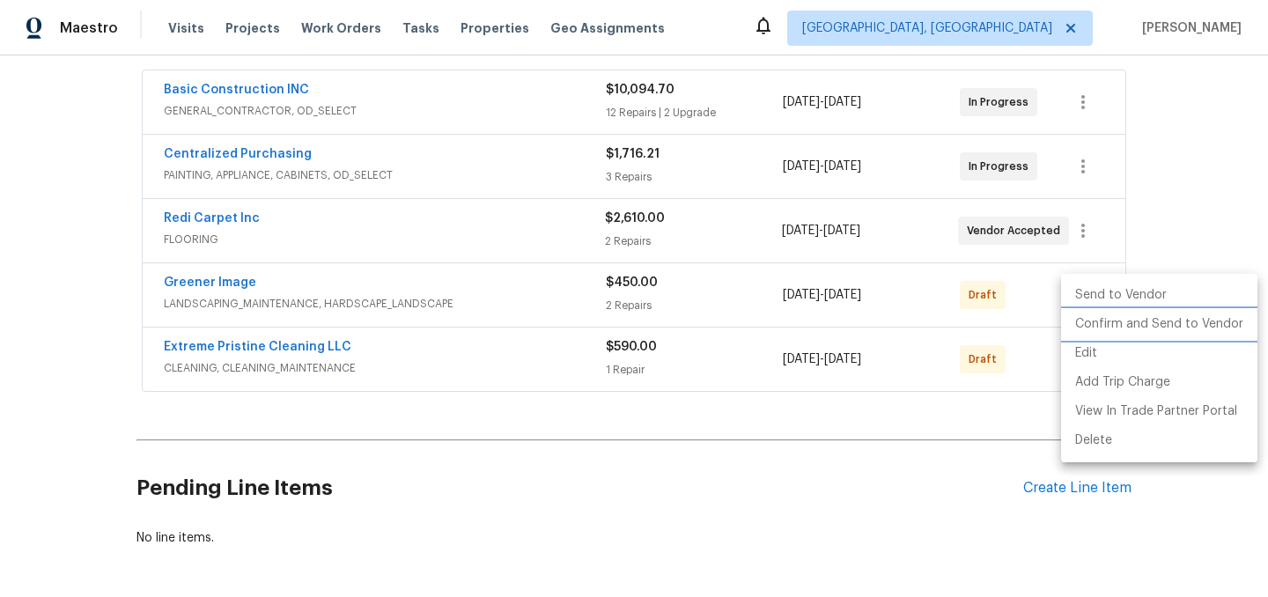
click at [1114, 322] on li "Confirm and Send to Vendor" at bounding box center [1159, 324] width 196 height 29
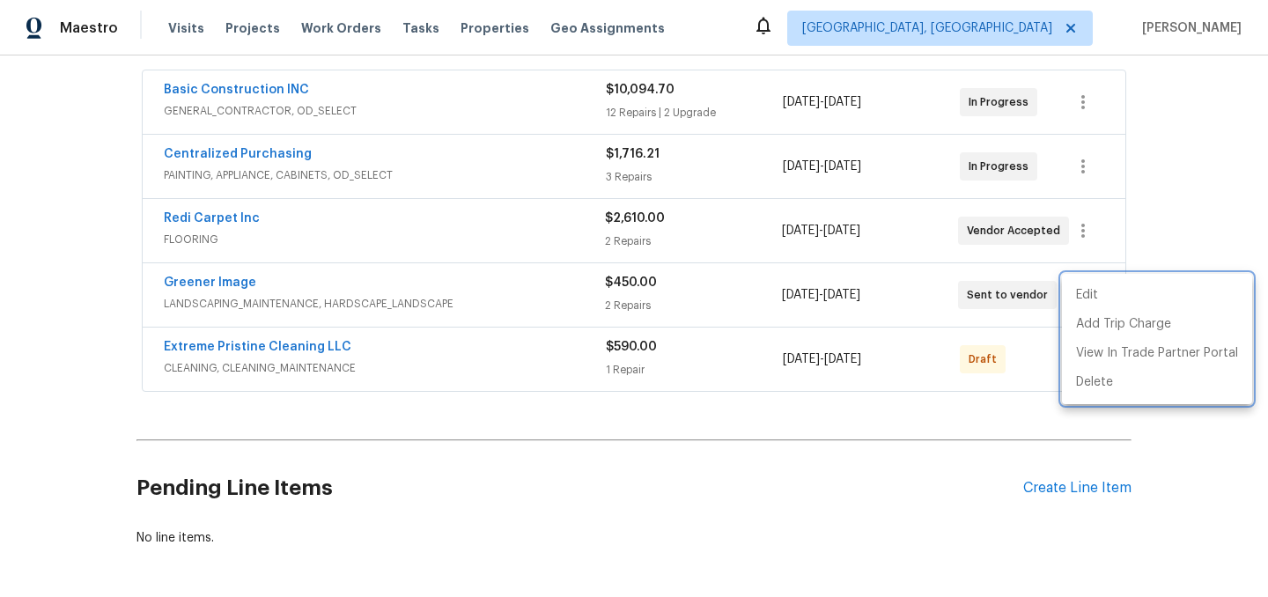
click at [707, 490] on div at bounding box center [634, 298] width 1268 height 597
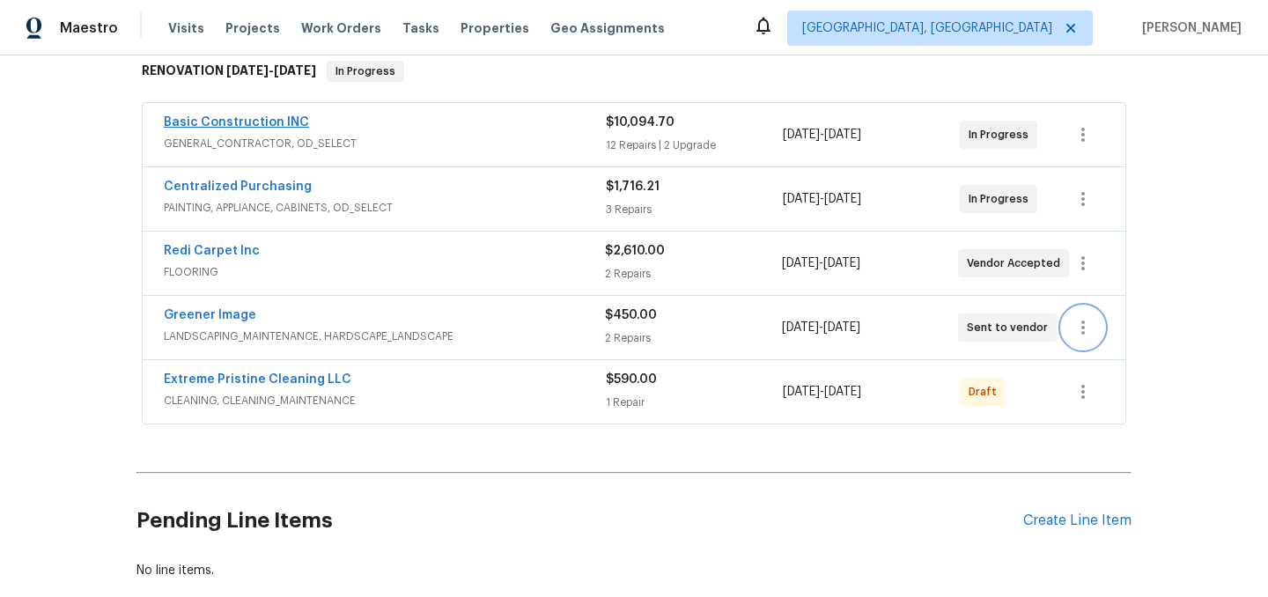
scroll to position [0, 0]
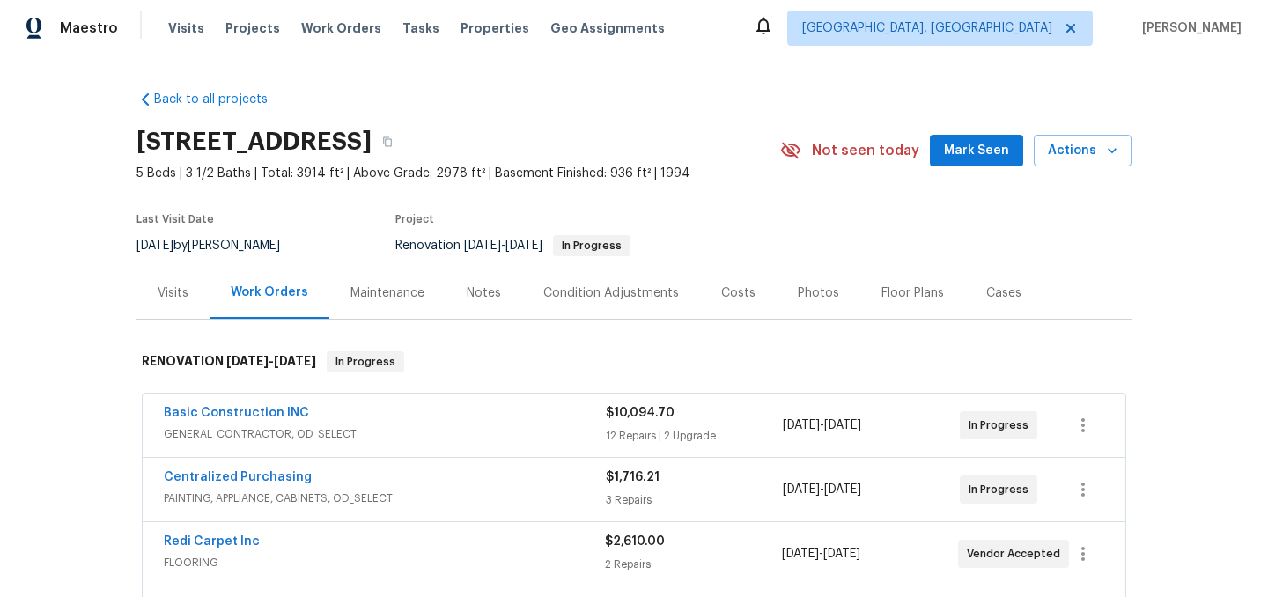
click at [730, 285] on div "Costs" at bounding box center [738, 293] width 34 height 18
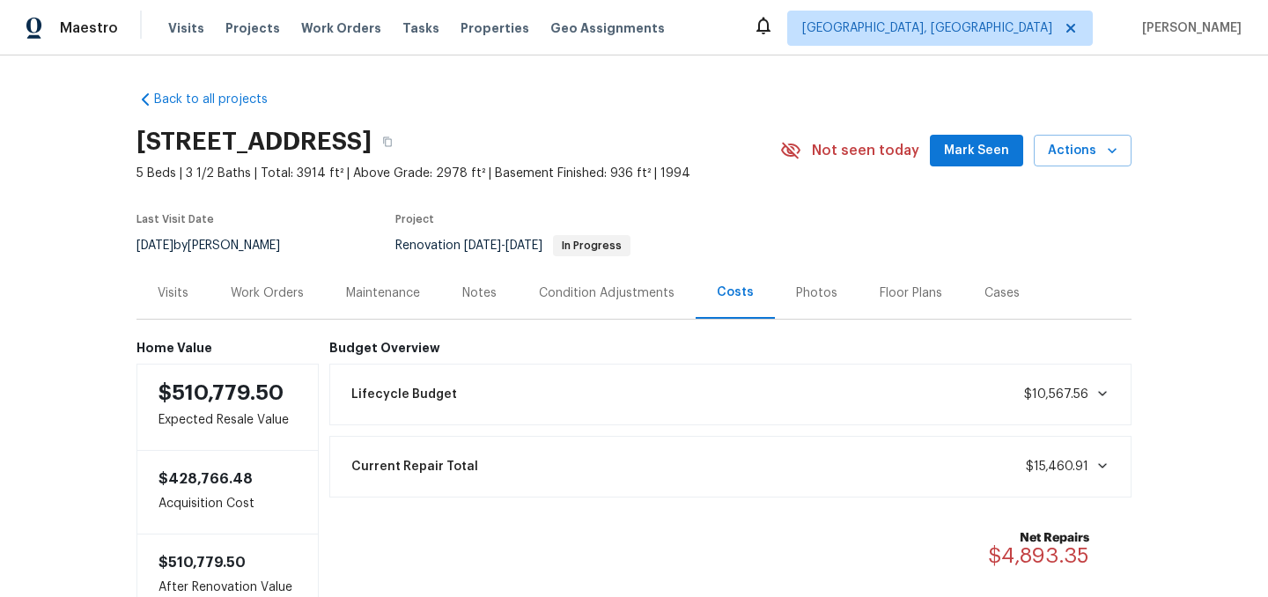
click at [600, 282] on div "Condition Adjustments" at bounding box center [607, 293] width 178 height 52
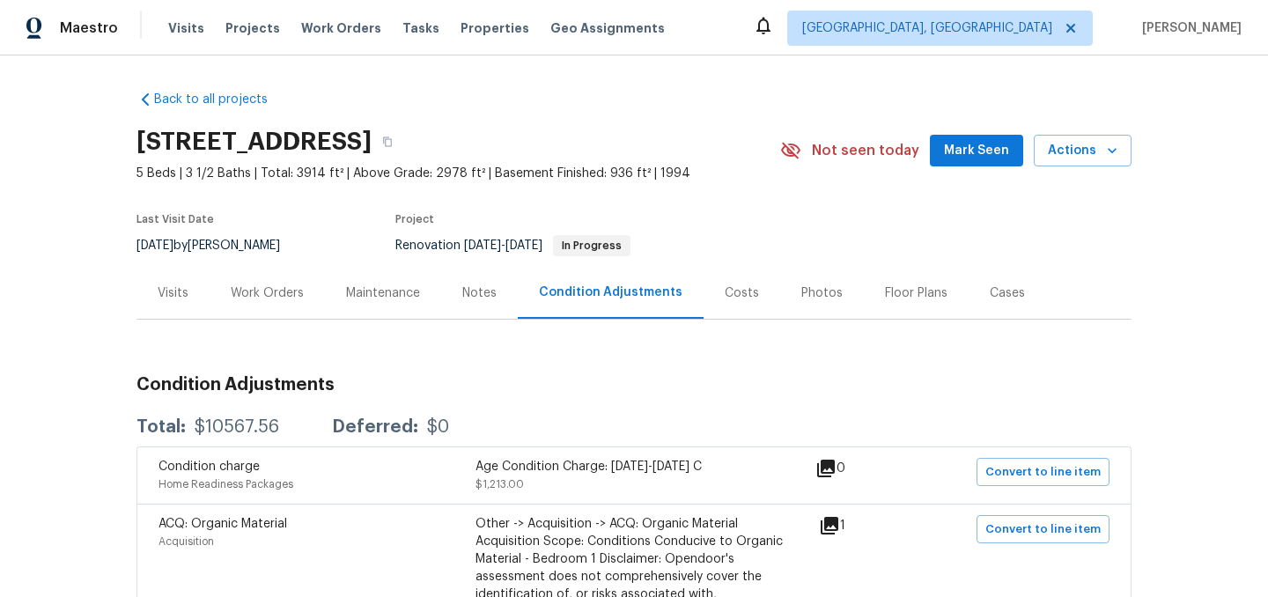
click at [264, 289] on div "Work Orders" at bounding box center [267, 293] width 73 height 18
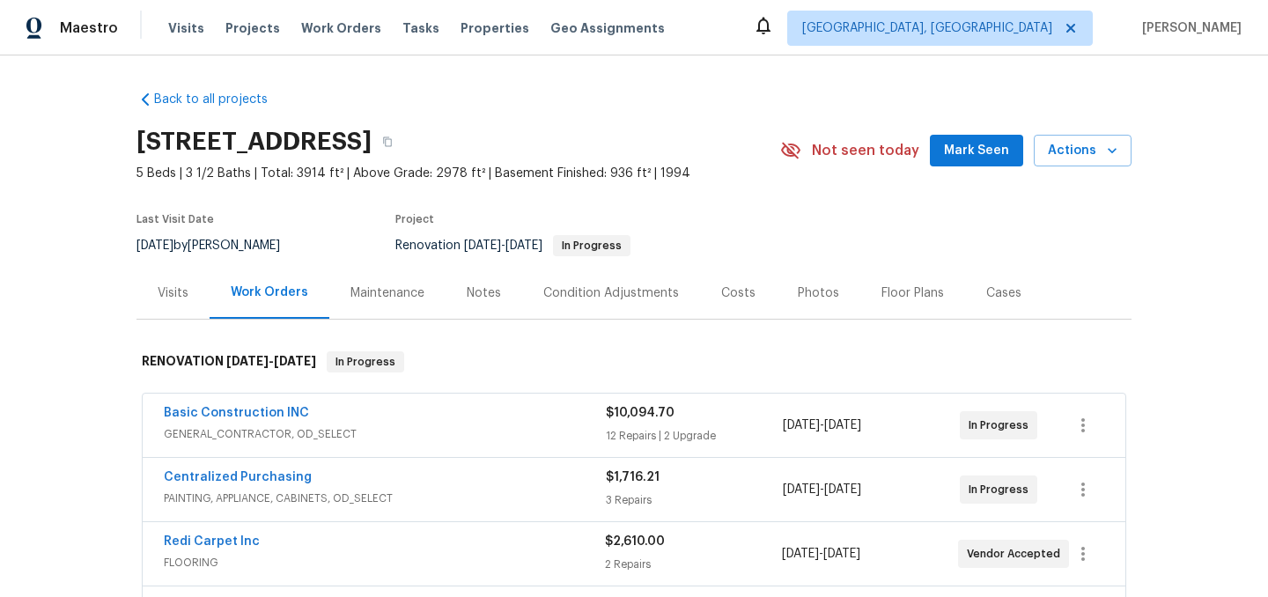
click at [425, 424] on div "Basic Construction INC" at bounding box center [385, 414] width 442 height 21
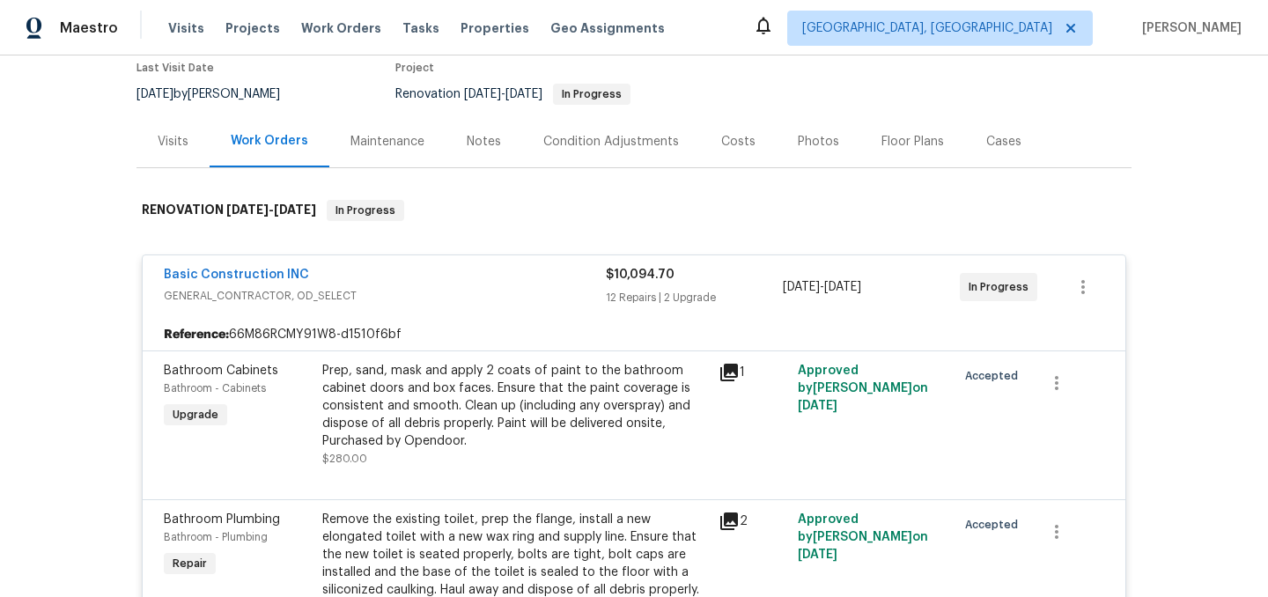
scroll to position [141, 0]
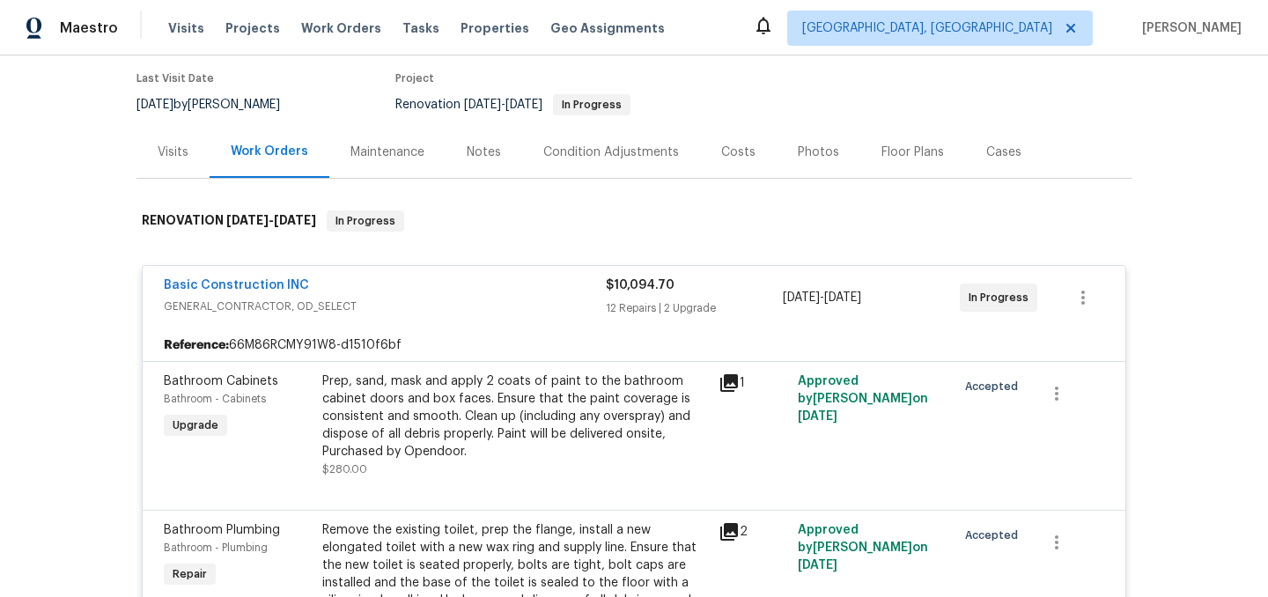
click at [475, 297] on div "Basic Construction INC" at bounding box center [385, 286] width 442 height 21
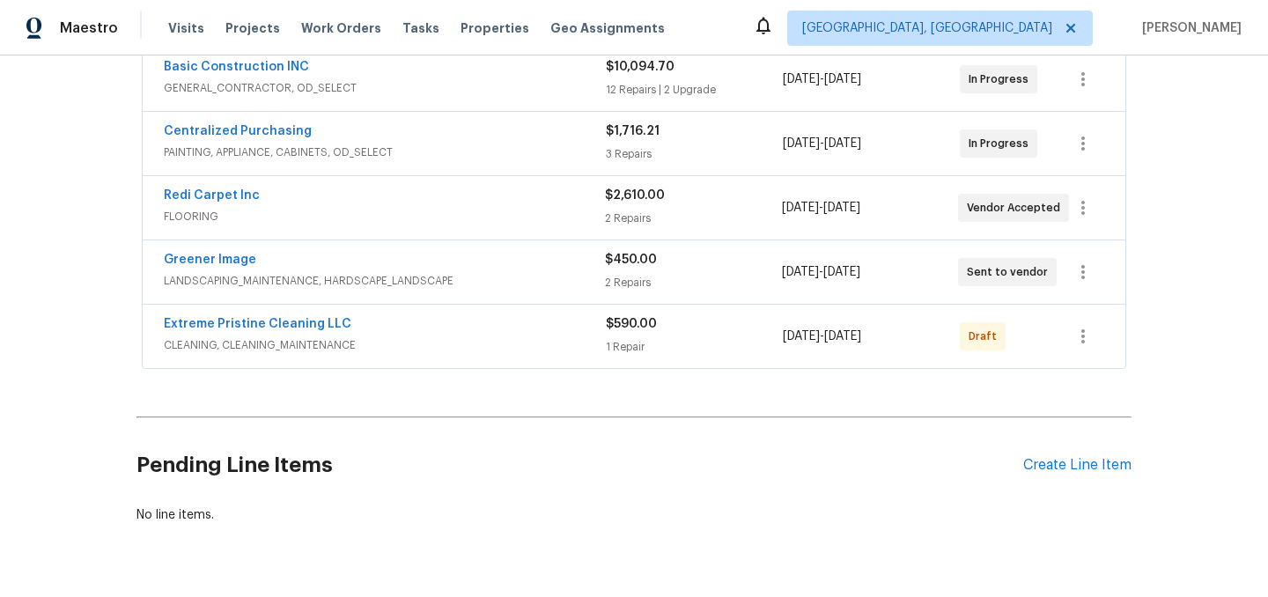
scroll to position [393, 0]
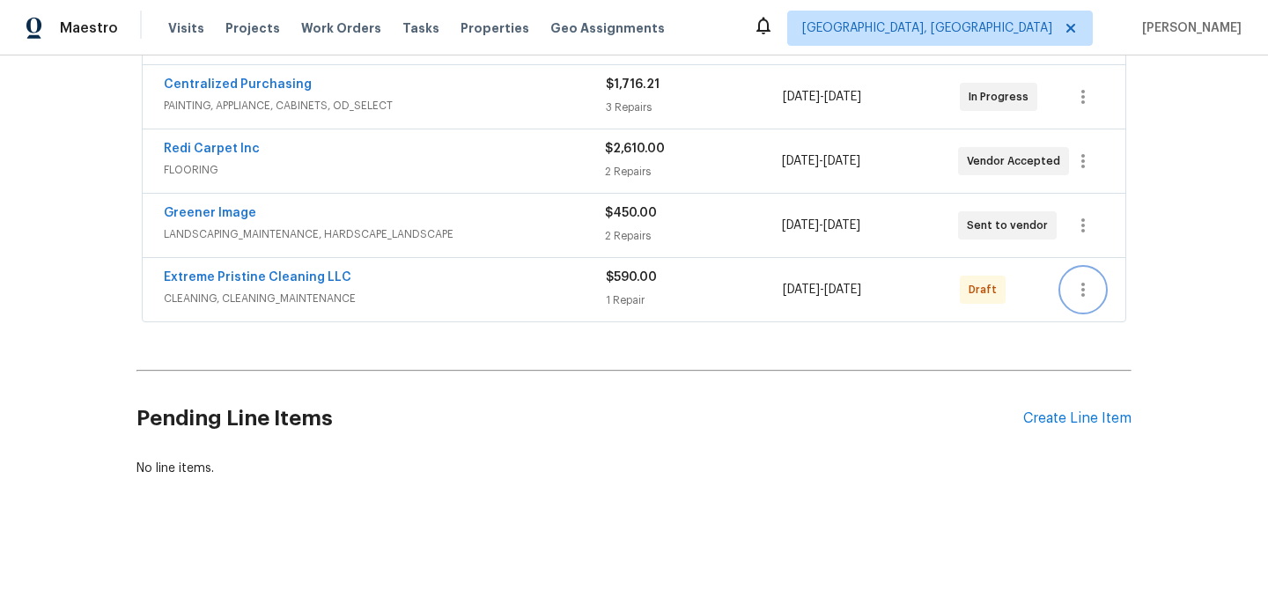
click at [1085, 295] on icon "button" at bounding box center [1082, 289] width 21 height 21
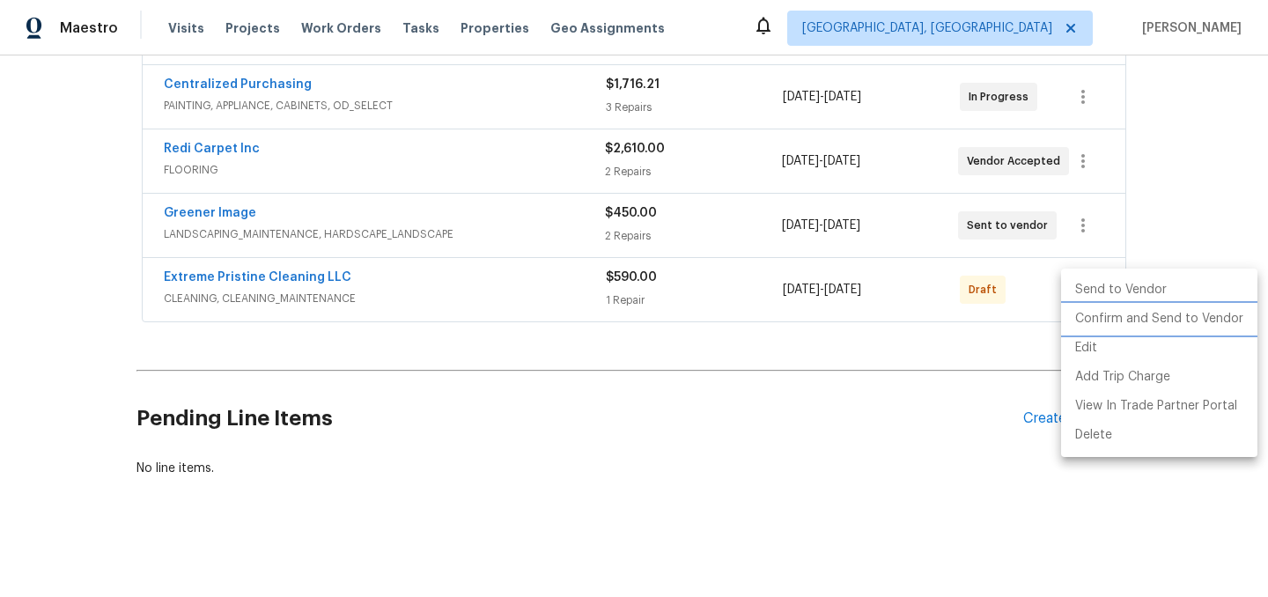
click at [1138, 318] on li "Confirm and Send to Vendor" at bounding box center [1159, 319] width 196 height 29
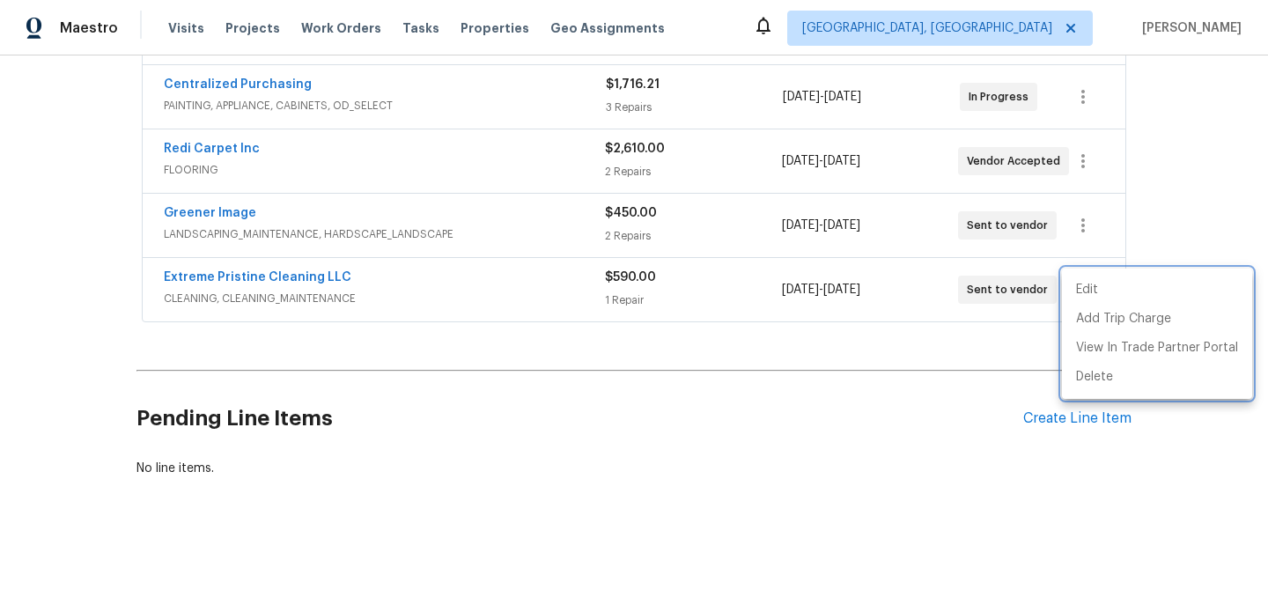
click at [757, 438] on div at bounding box center [634, 298] width 1268 height 597
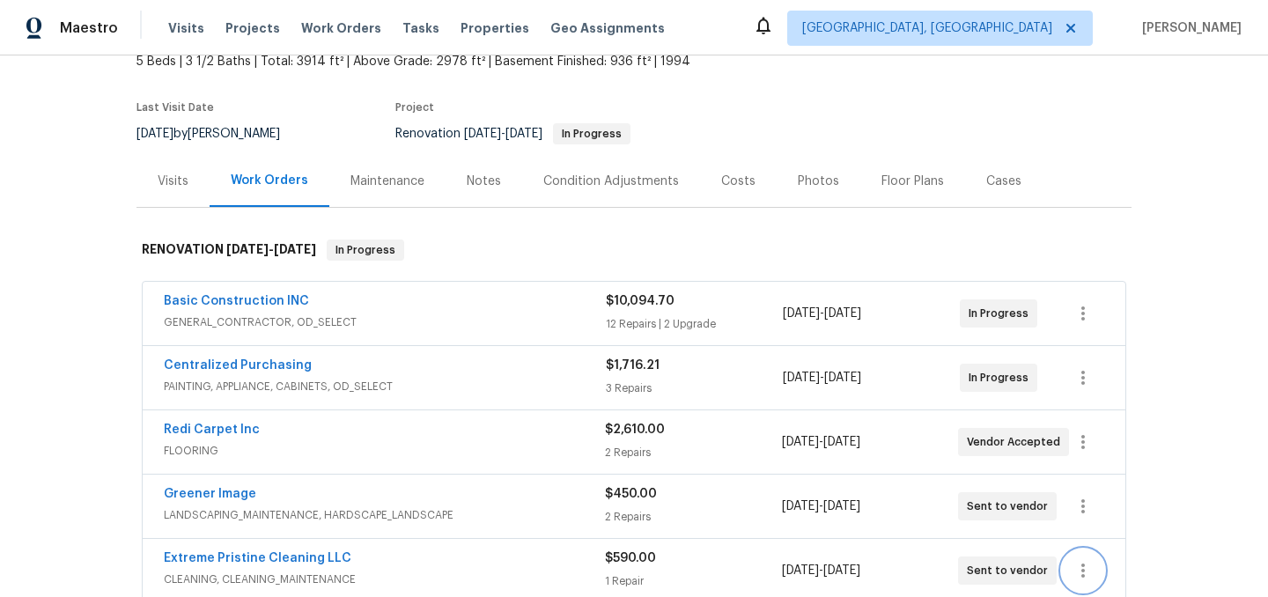
scroll to position [0, 0]
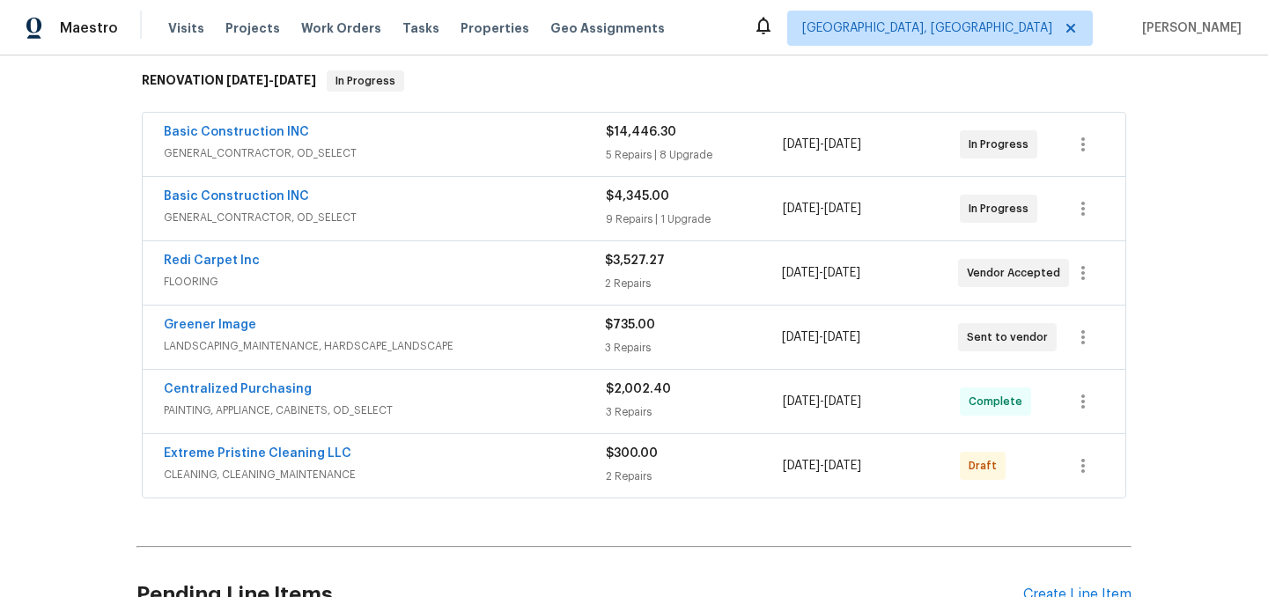
scroll to position [457, 0]
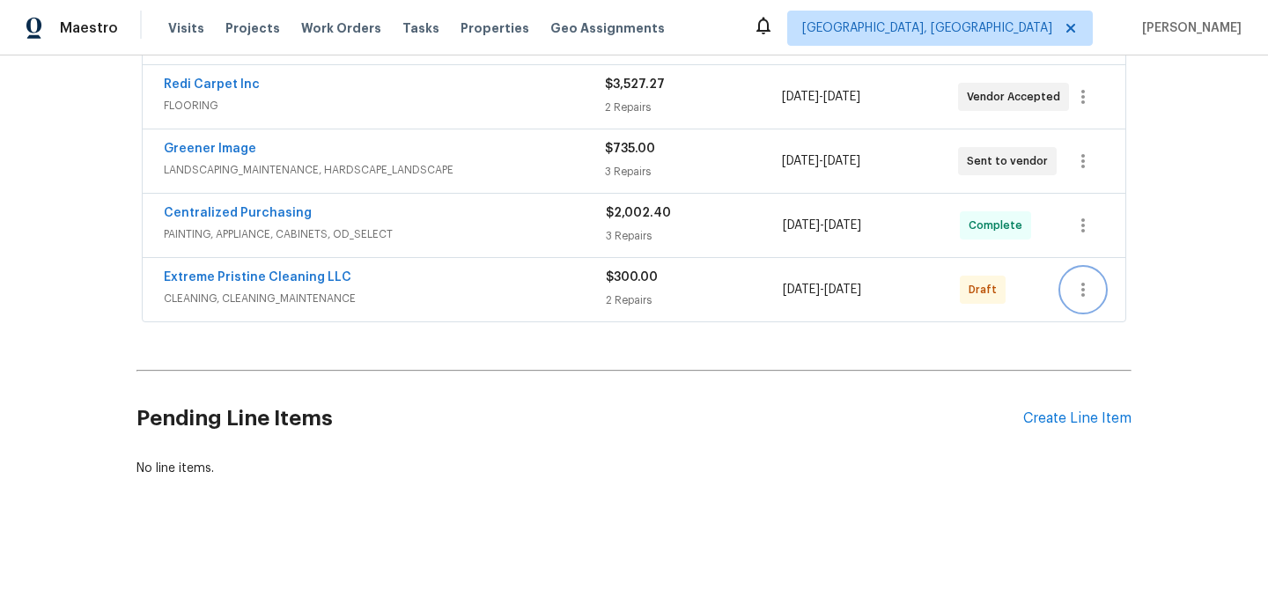
click at [1087, 302] on button "button" at bounding box center [1083, 290] width 42 height 42
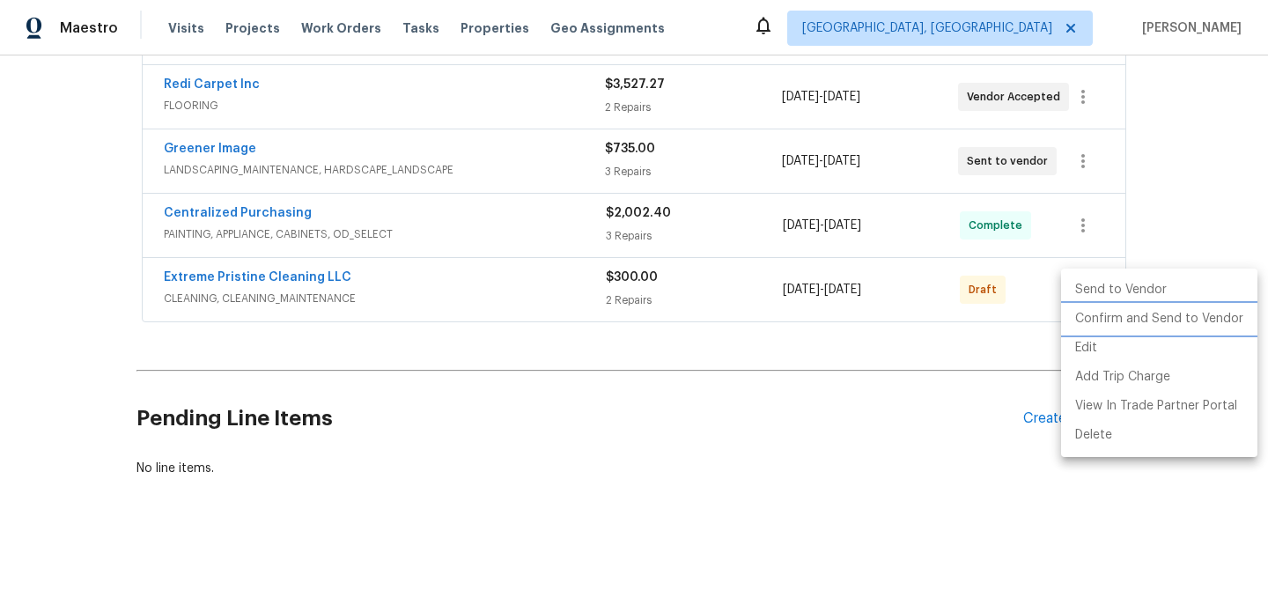
click at [1127, 316] on li "Confirm and Send to Vendor" at bounding box center [1159, 319] width 196 height 29
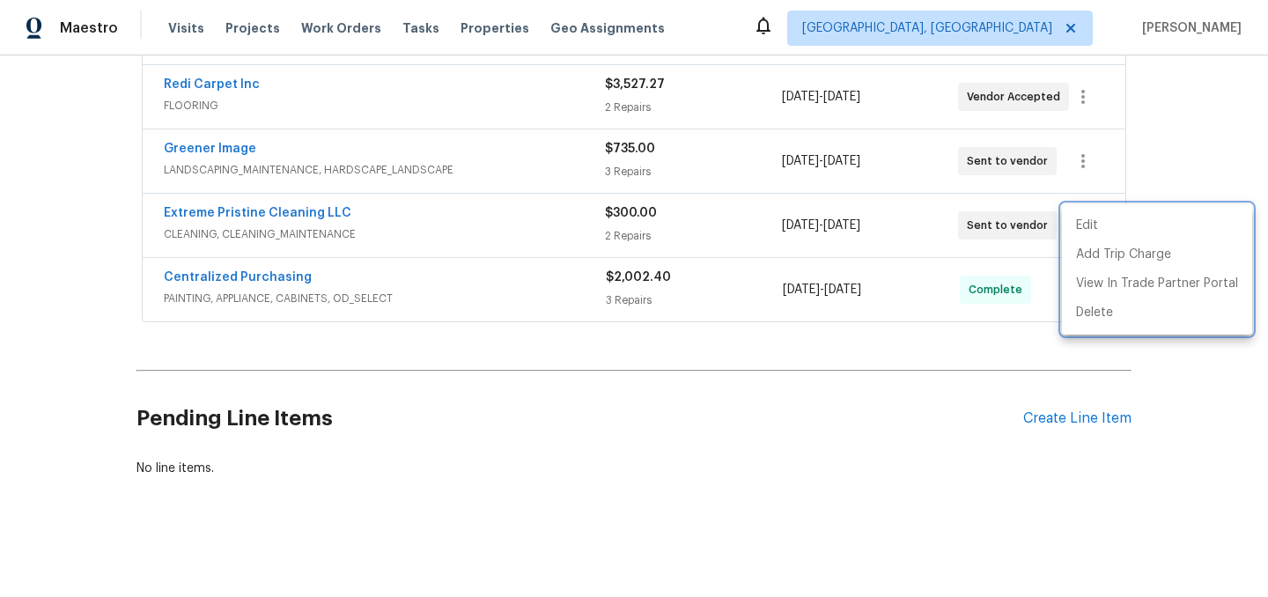
click at [718, 381] on div at bounding box center [634, 298] width 1268 height 597
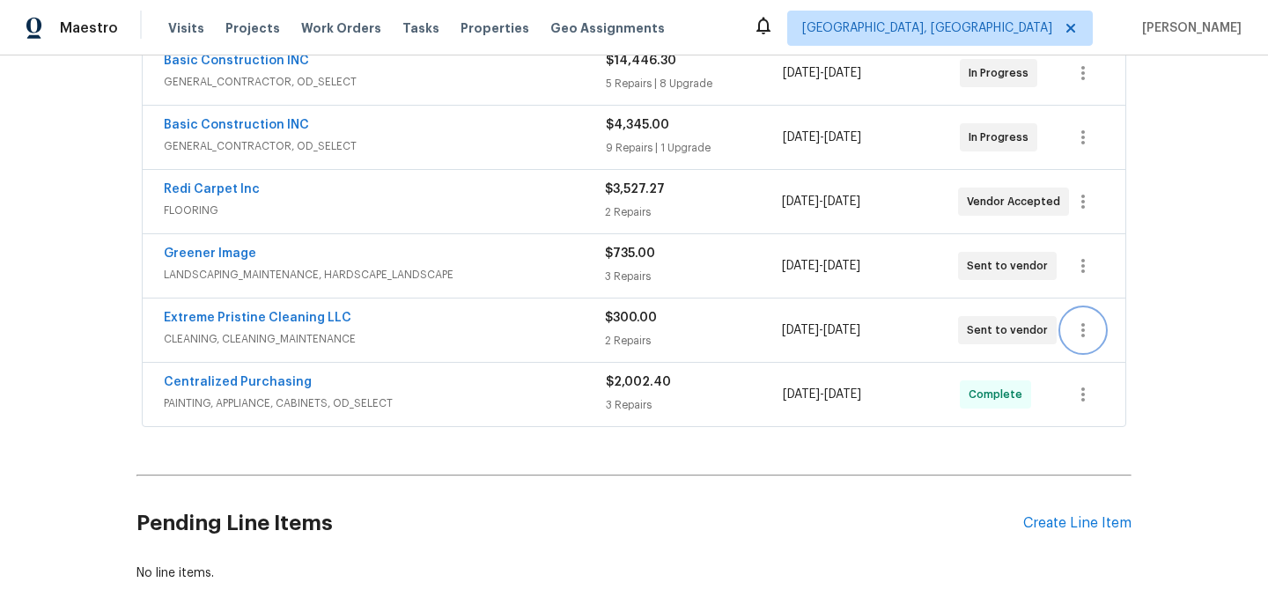
scroll to position [0, 0]
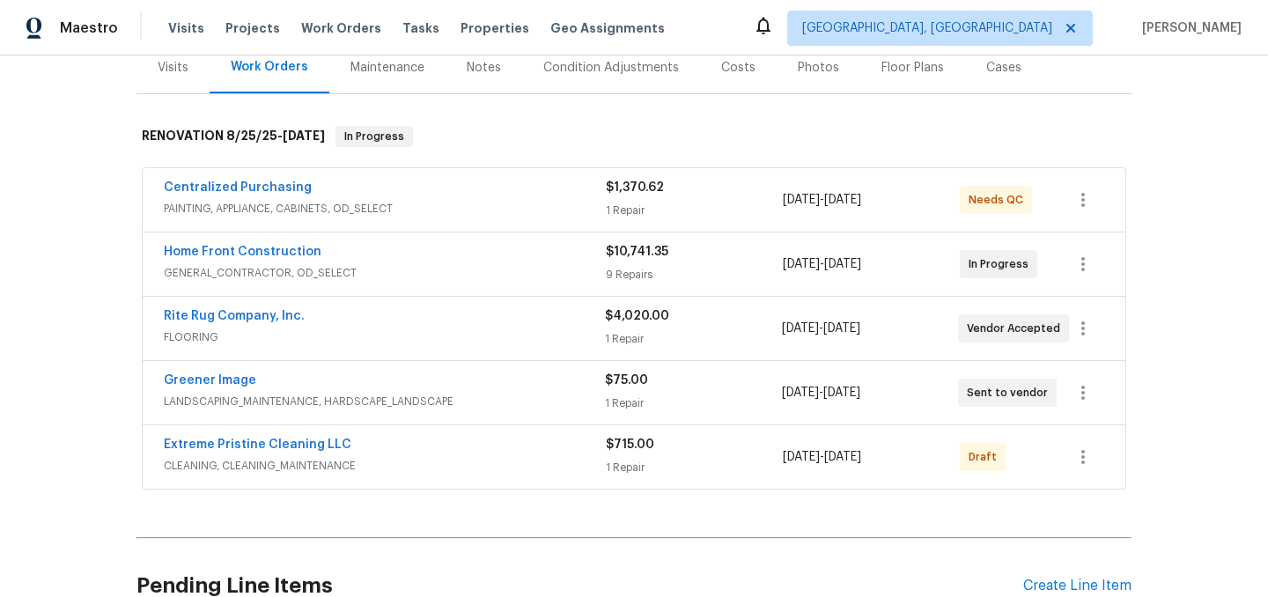
scroll to position [393, 0]
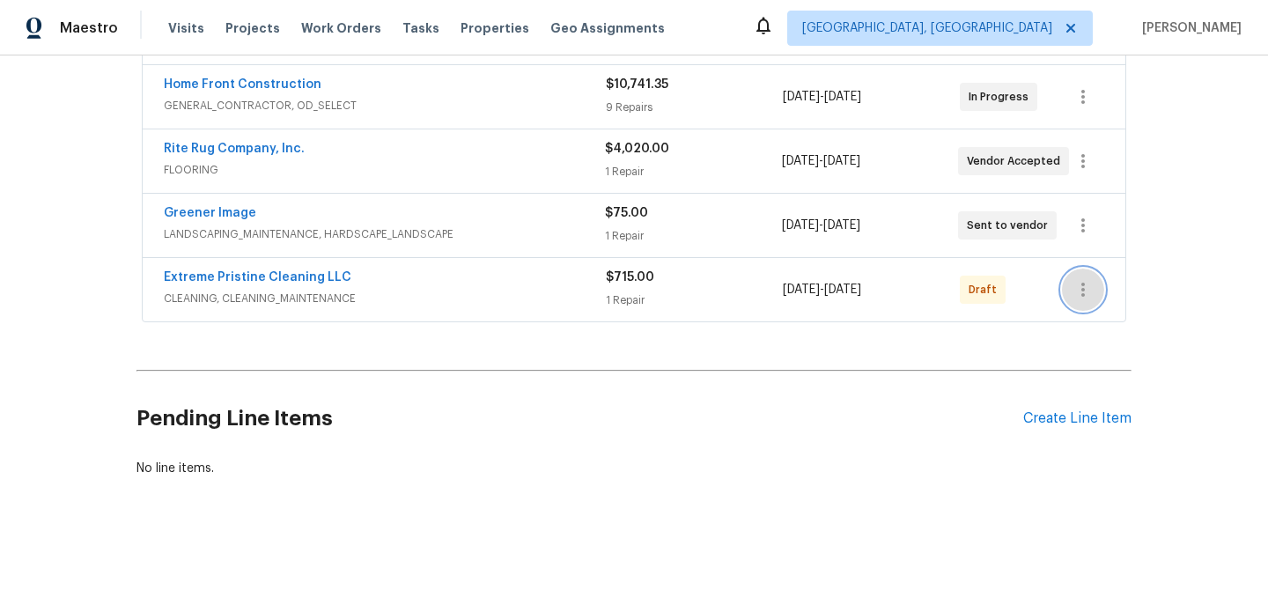
click at [1083, 287] on icon "button" at bounding box center [1082, 289] width 21 height 21
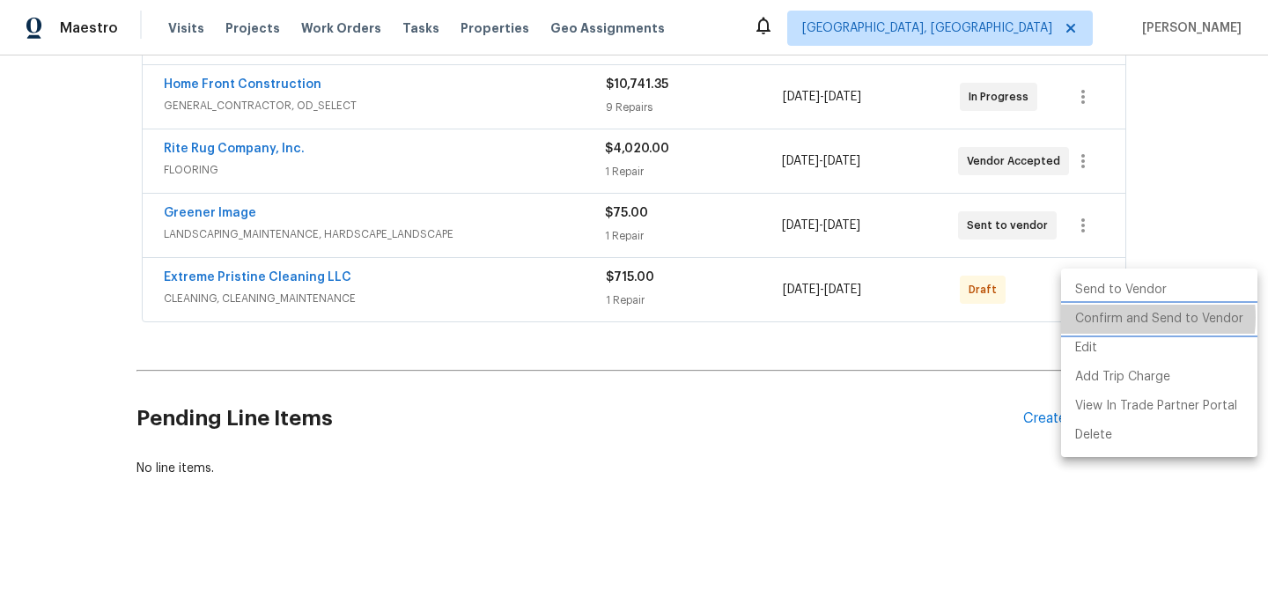
click at [1116, 317] on li "Confirm and Send to Vendor" at bounding box center [1159, 319] width 196 height 29
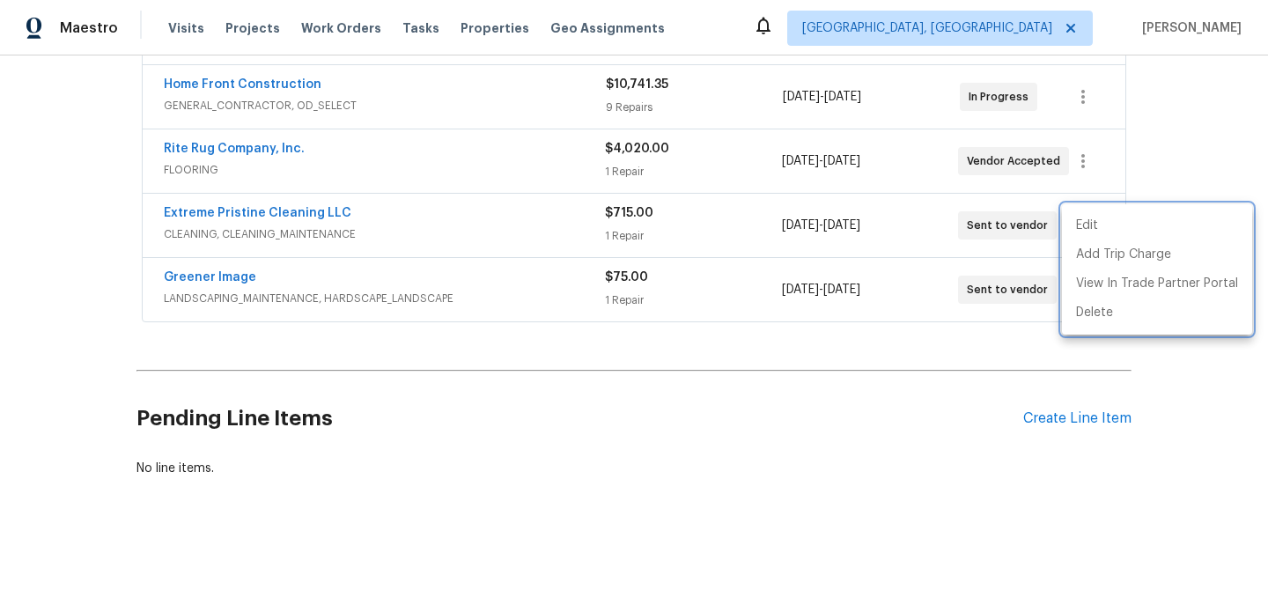
click at [754, 407] on div at bounding box center [634, 298] width 1268 height 597
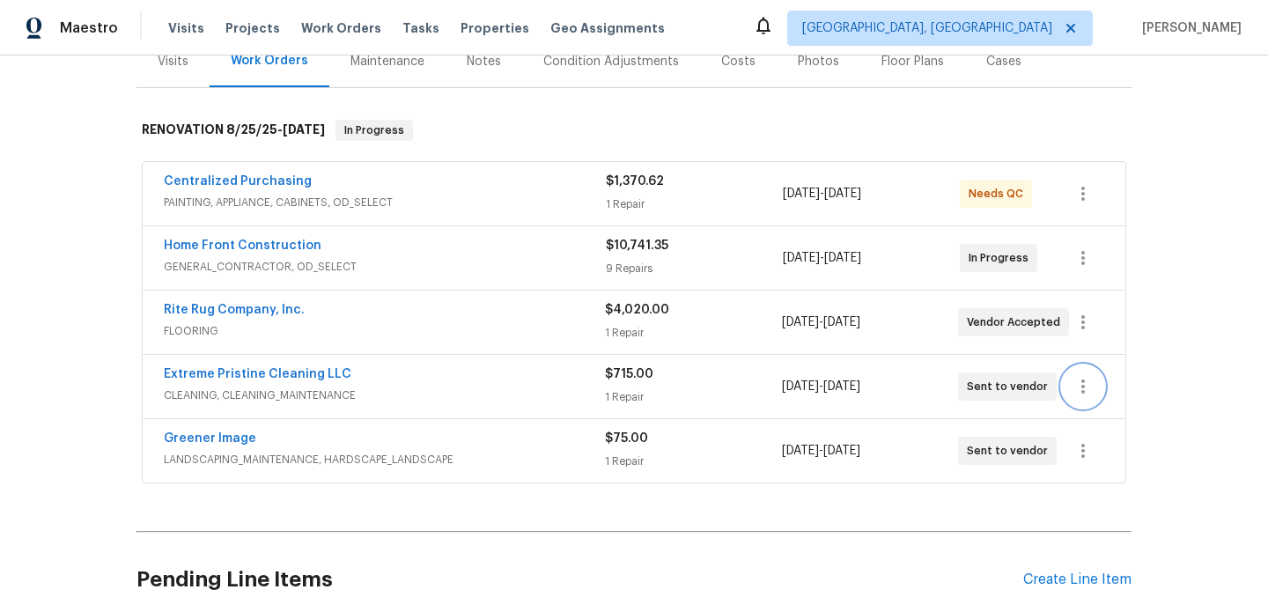
scroll to position [0, 0]
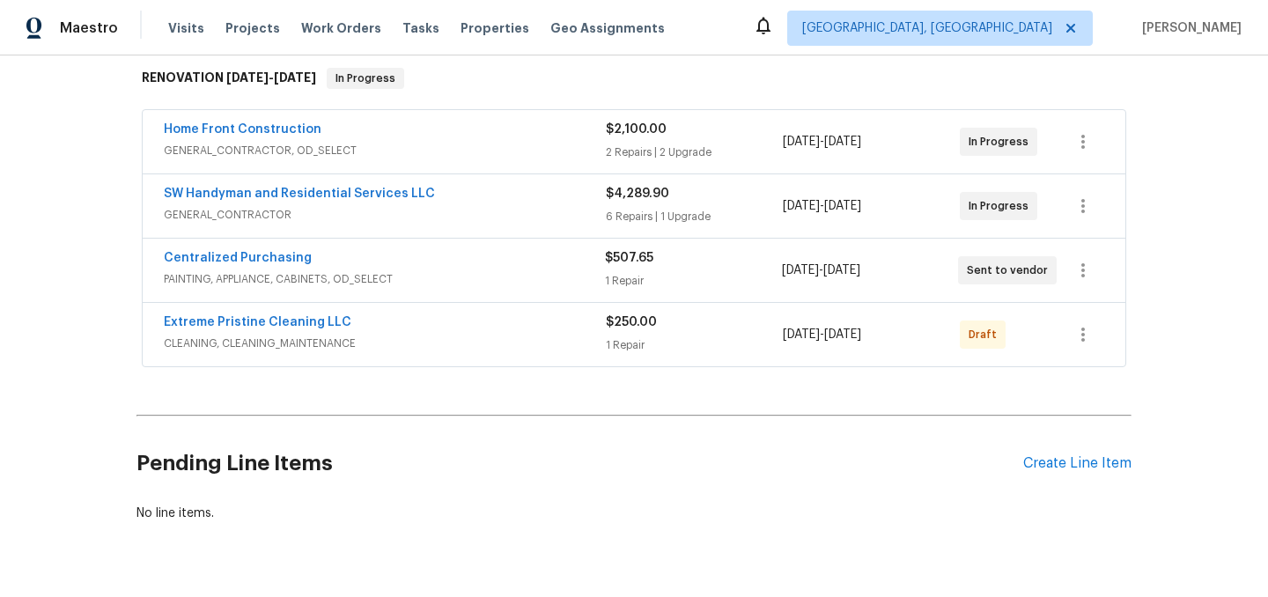
scroll to position [281, 0]
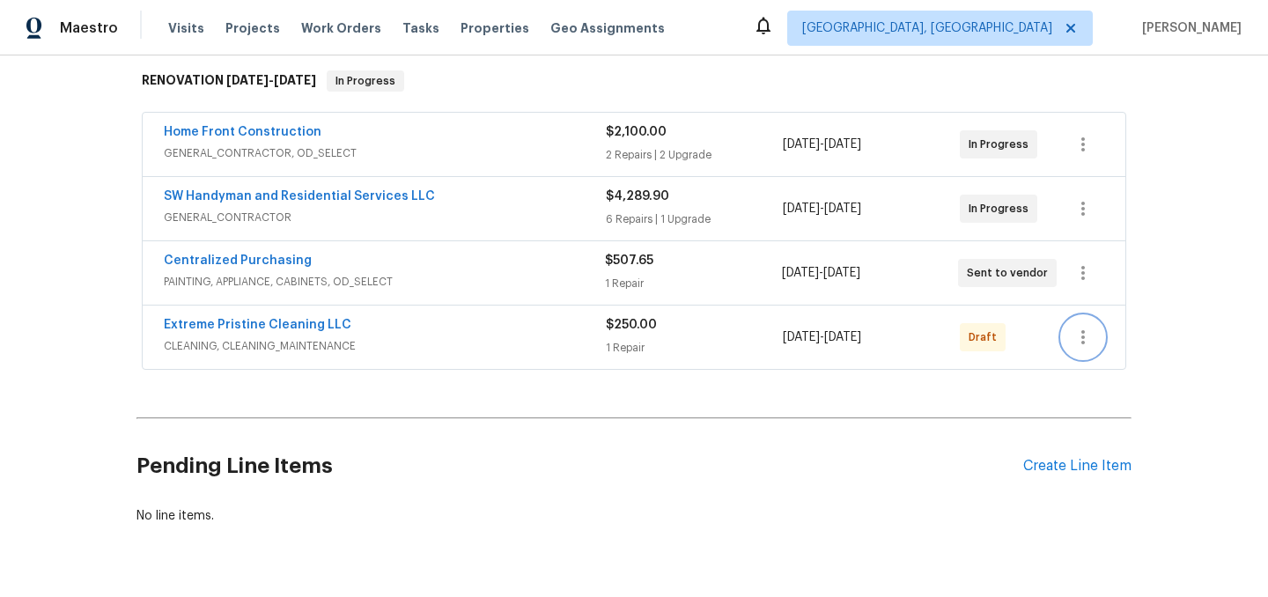
click at [1084, 341] on icon "button" at bounding box center [1082, 337] width 21 height 21
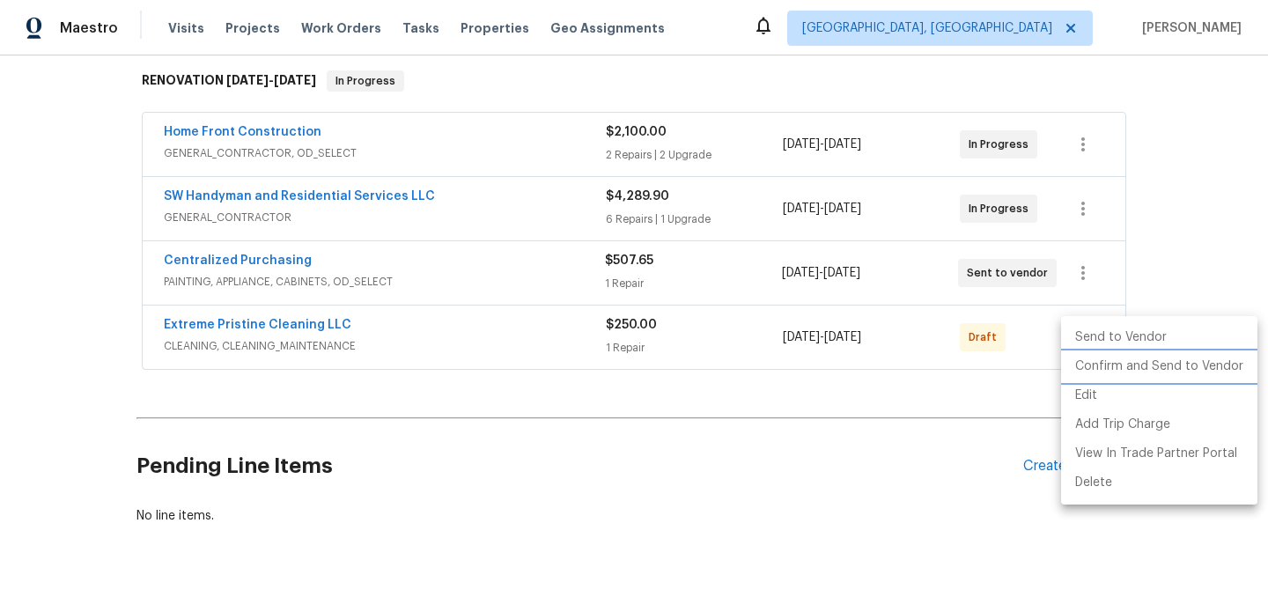
click at [1147, 366] on li "Confirm and Send to Vendor" at bounding box center [1159, 366] width 196 height 29
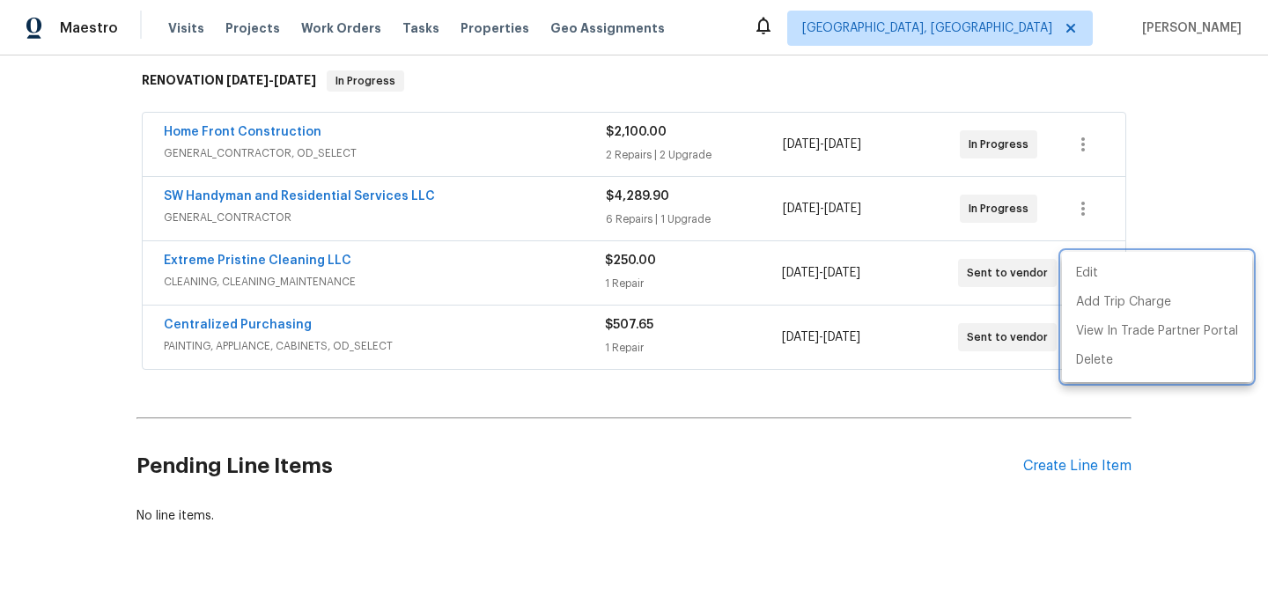
click at [616, 452] on div at bounding box center [634, 298] width 1268 height 597
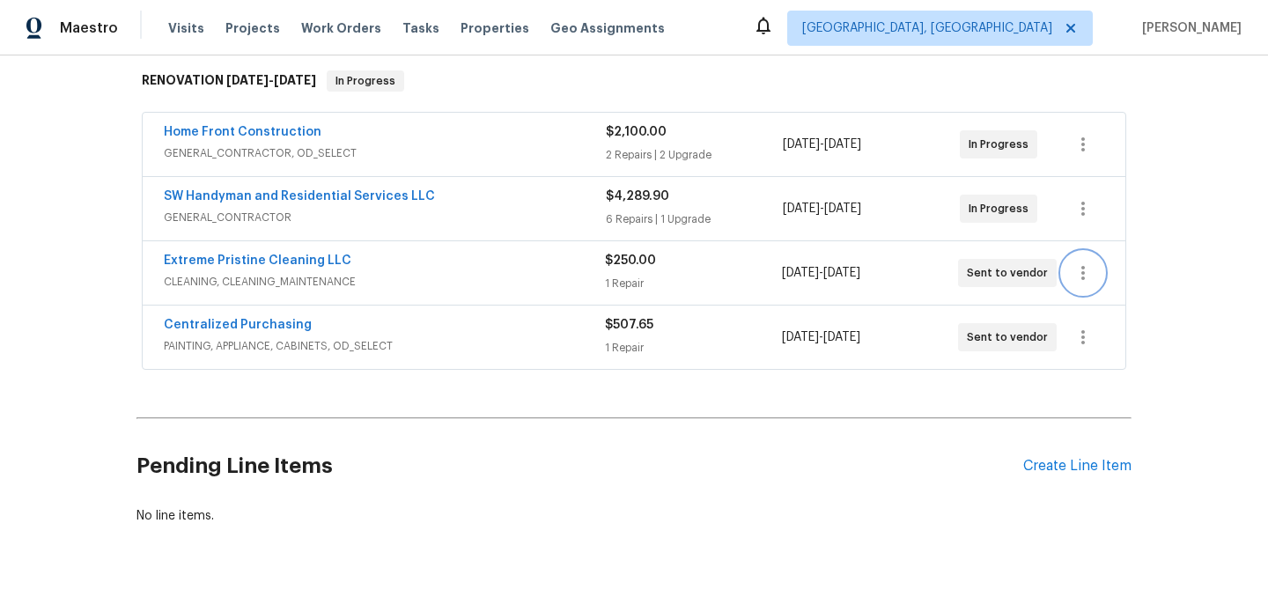
scroll to position [0, 0]
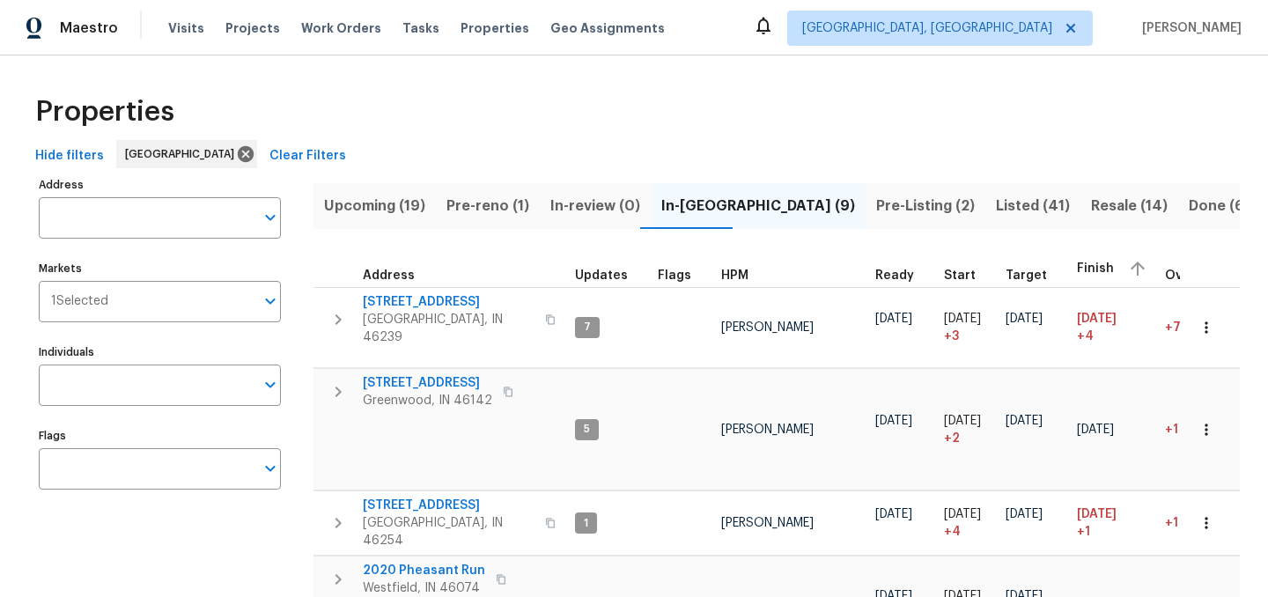
click at [386, 205] on span "Upcoming (19)" at bounding box center [374, 206] width 101 height 25
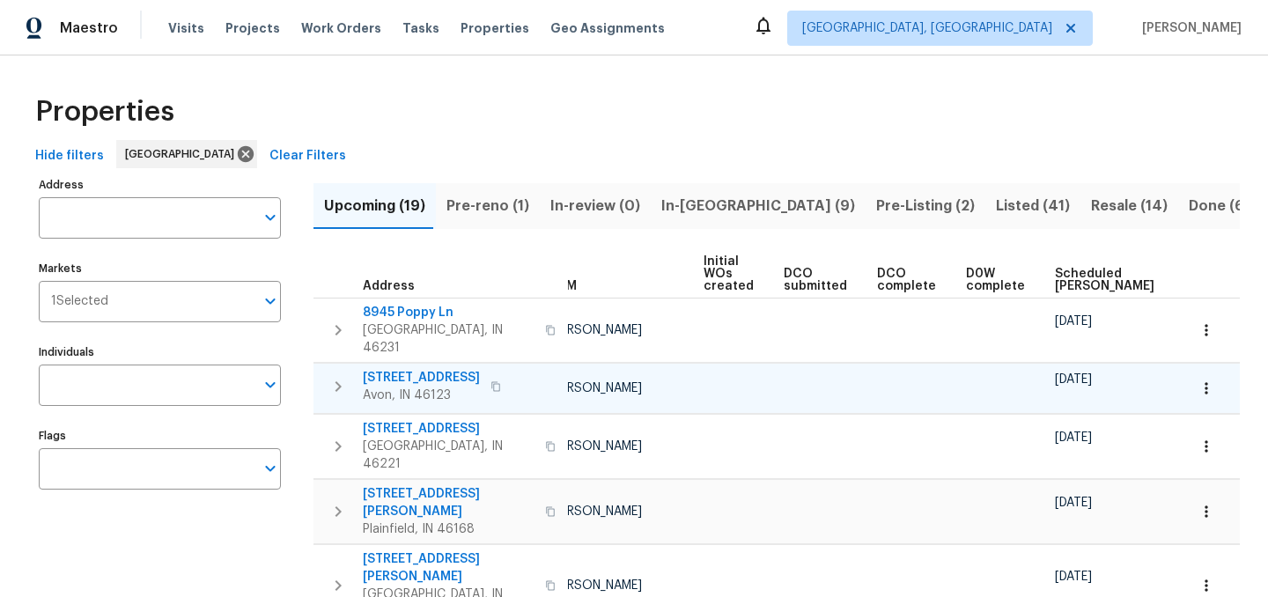
scroll to position [0, 194]
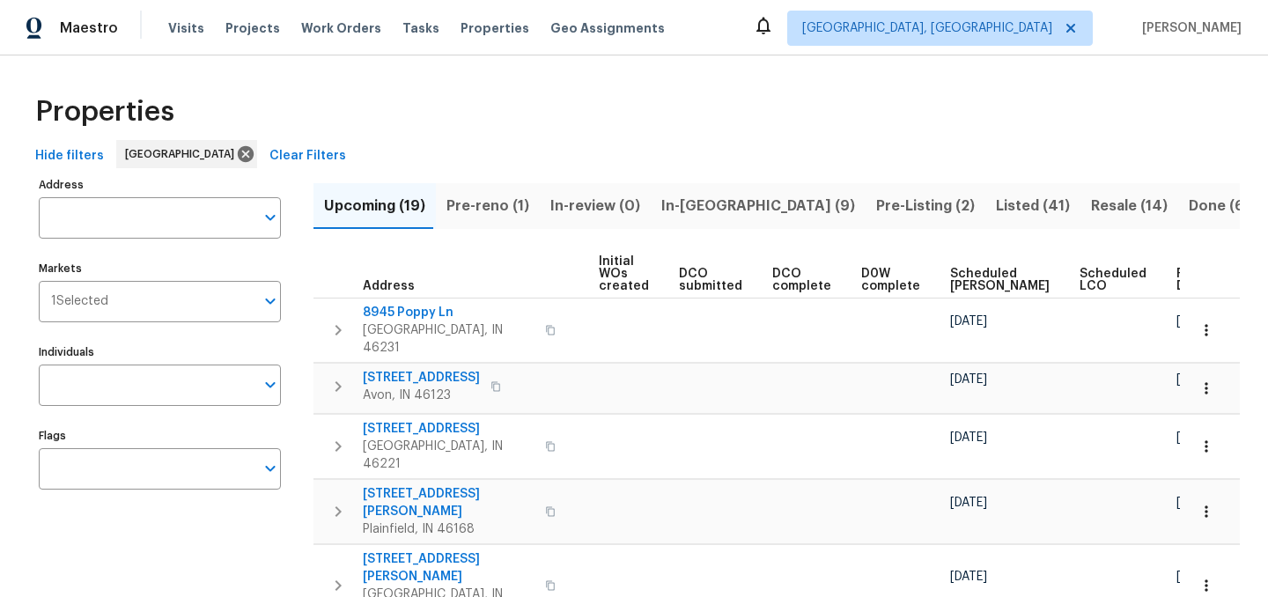
click at [1176, 276] on span "Ready Date" at bounding box center [1195, 280] width 39 height 25
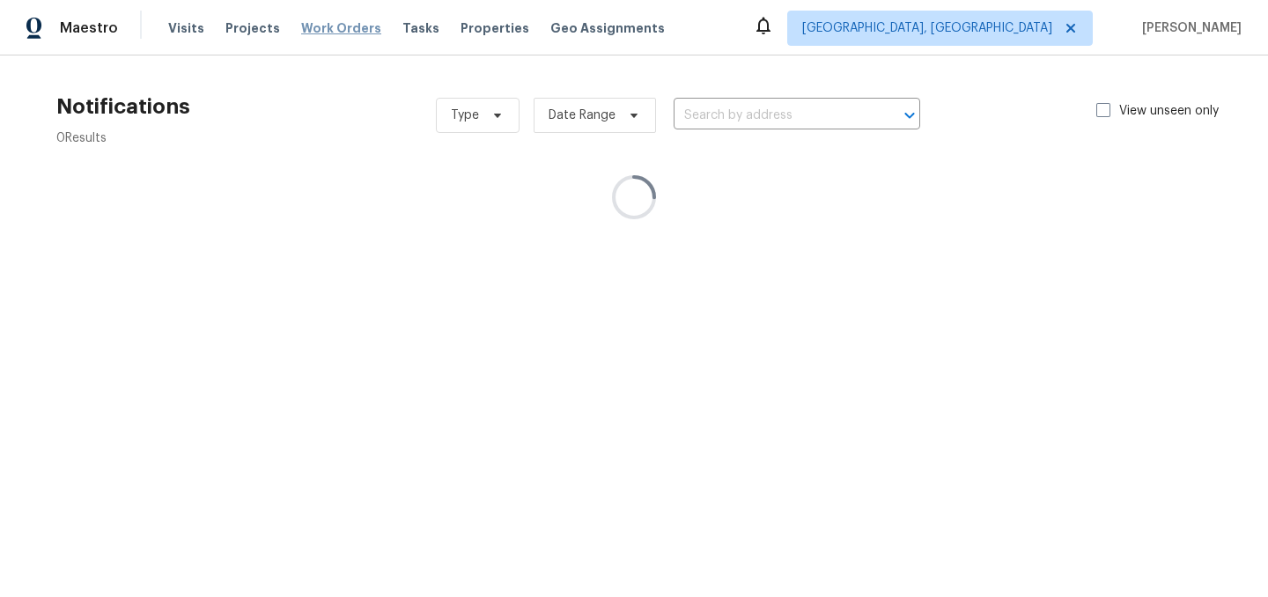
click at [331, 27] on span "Work Orders" at bounding box center [341, 28] width 80 height 18
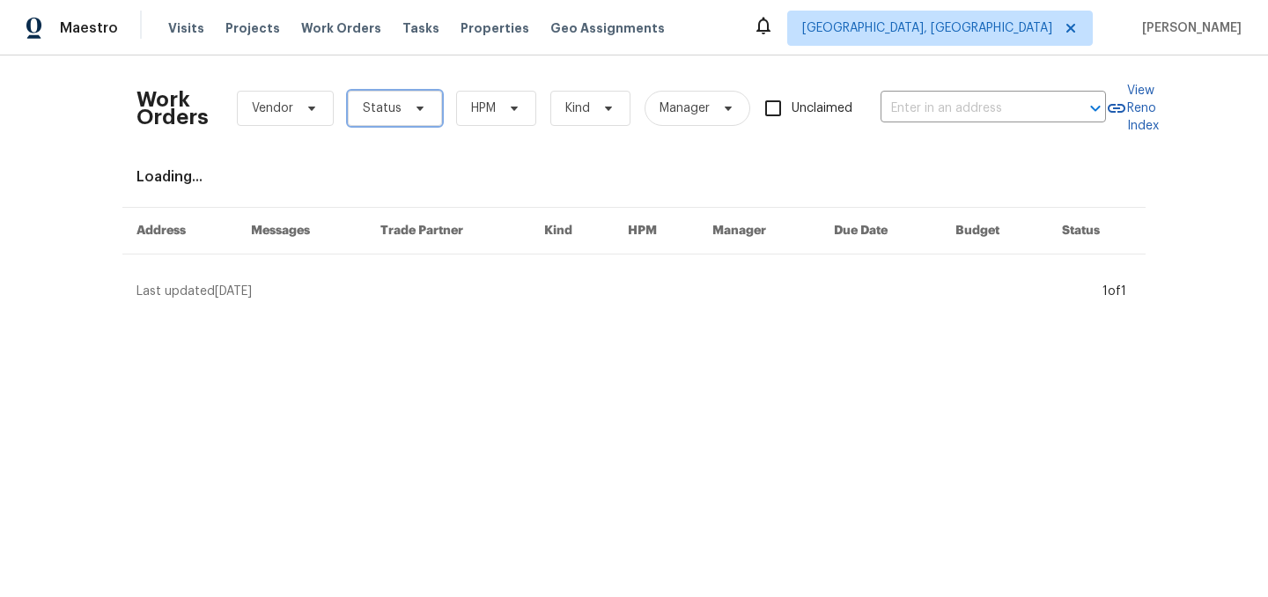
click at [385, 104] on span "Status" at bounding box center [382, 108] width 39 height 18
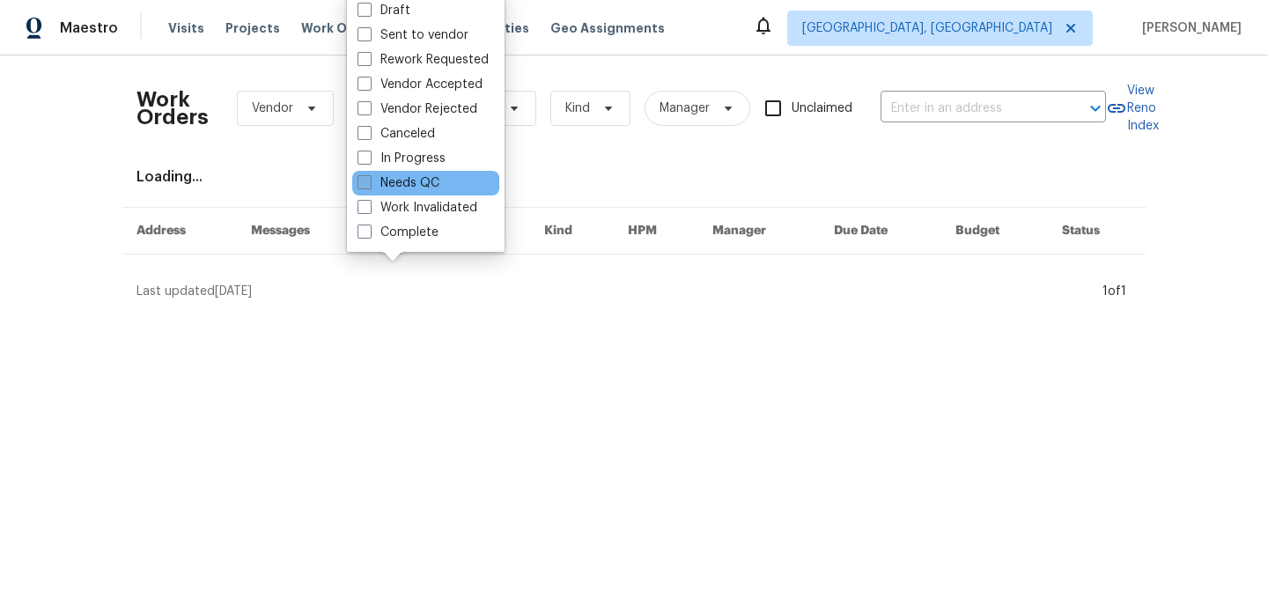
click at [411, 183] on label "Needs QC" at bounding box center [398, 183] width 82 height 18
click at [369, 183] on input "Needs QC" at bounding box center [362, 179] width 11 height 11
checkbox input "true"
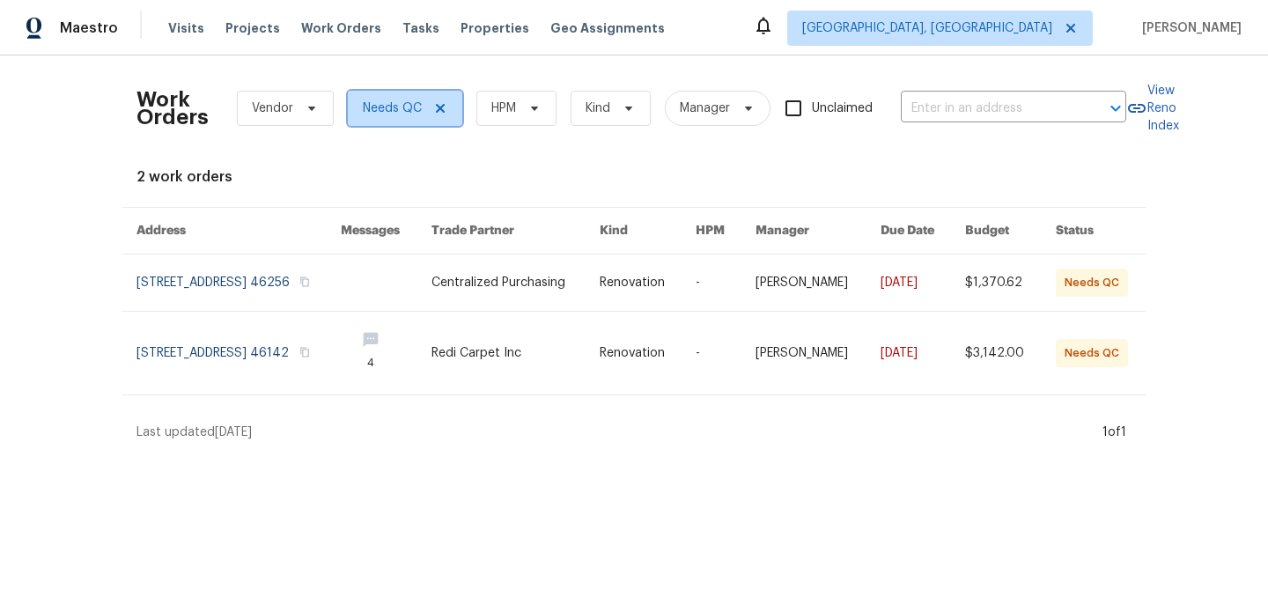
click at [439, 110] on icon at bounding box center [440, 108] width 9 height 9
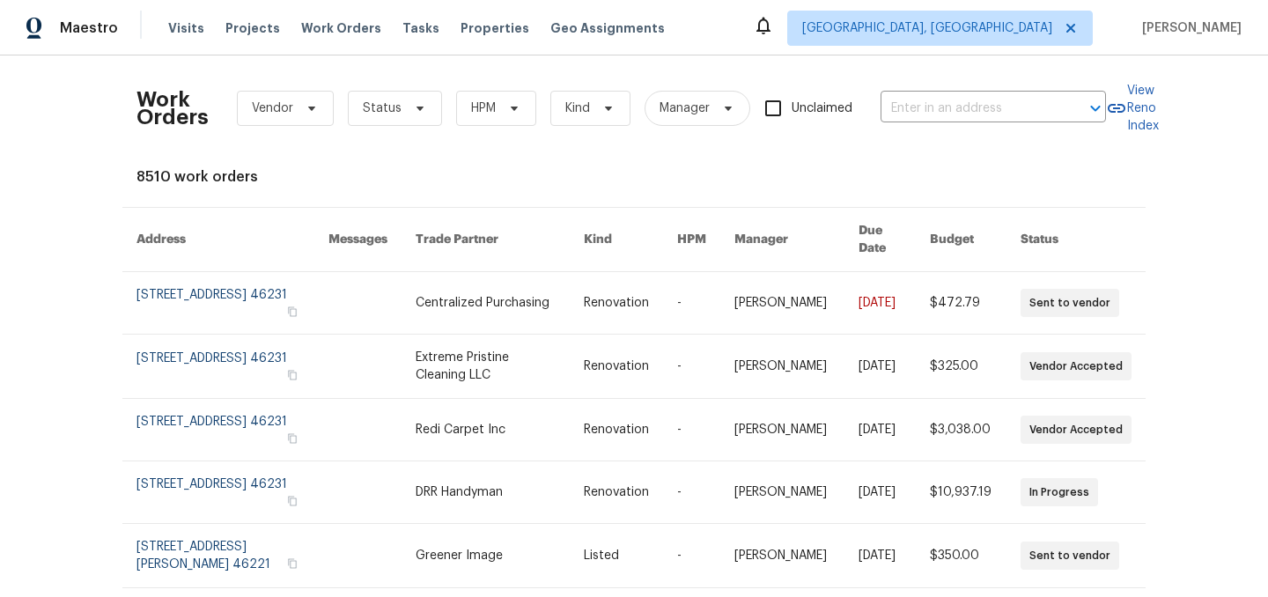
click at [407, 166] on div "Work Orders Vendor Status HPM Kind Manager Unclaimed ​ View Reno Index 8510 wor…" at bounding box center [633, 531] width 995 height 923
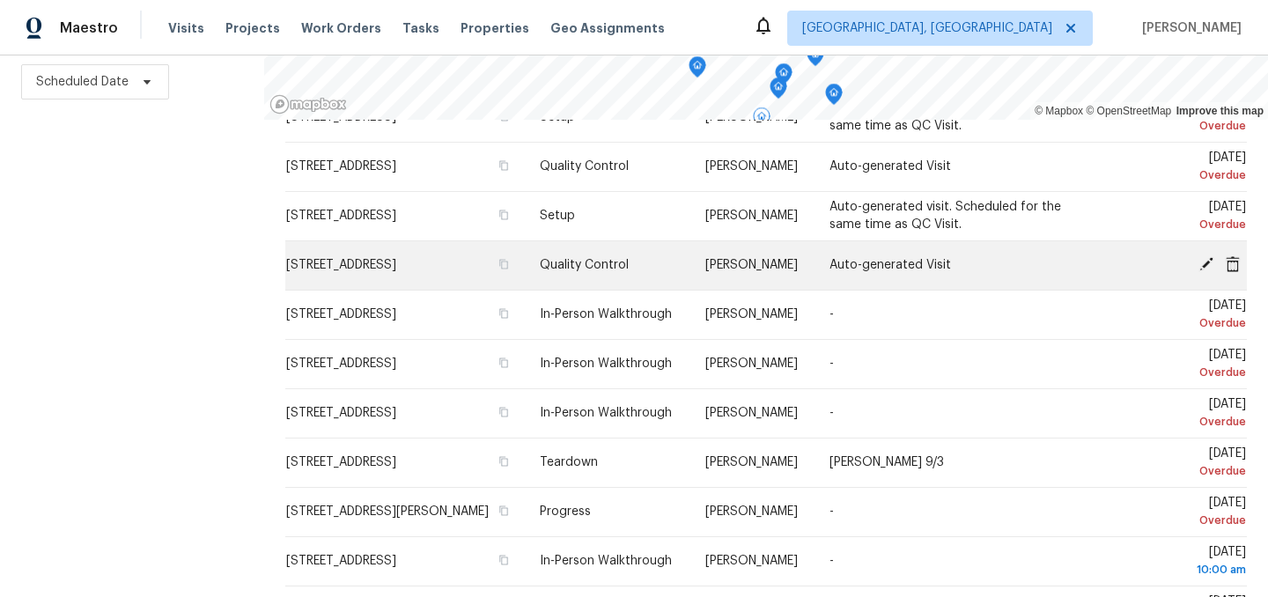
scroll to position [88, 0]
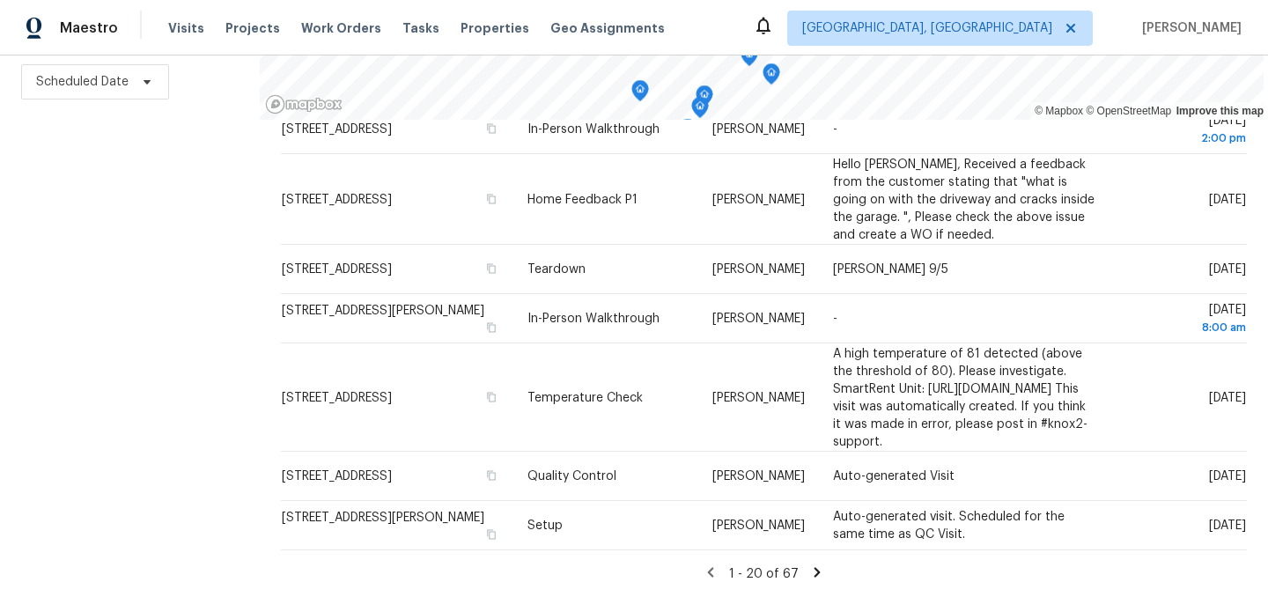
scroll to position [884, 0]
click at [814, 571] on icon at bounding box center [817, 572] width 16 height 16
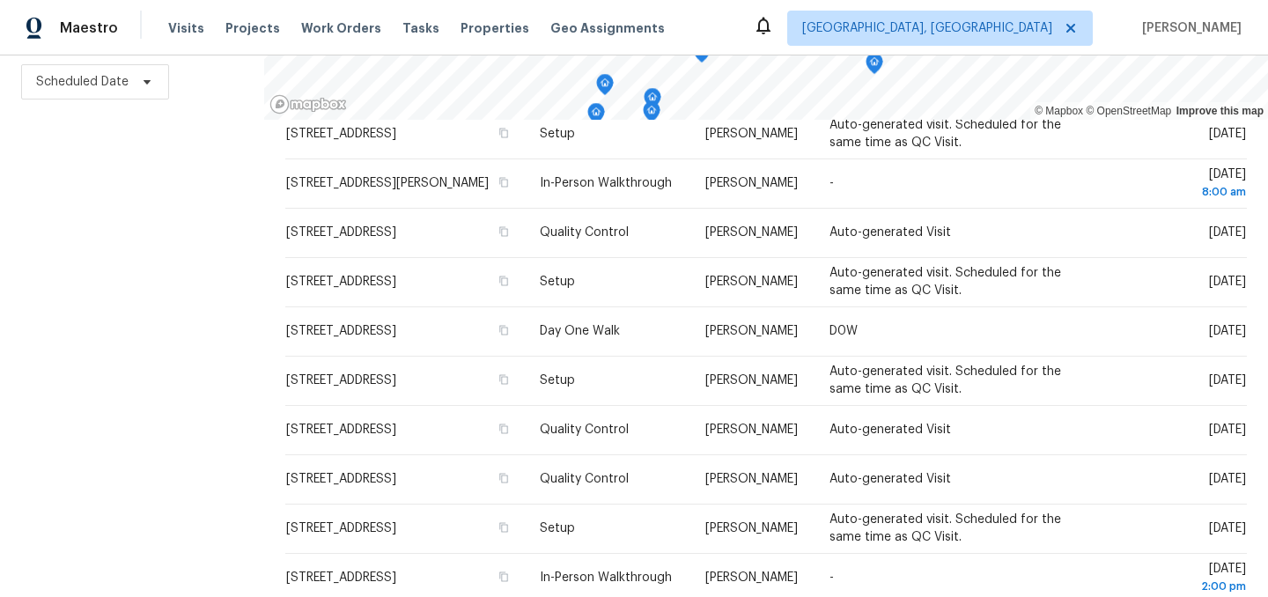
scroll to position [0, 0]
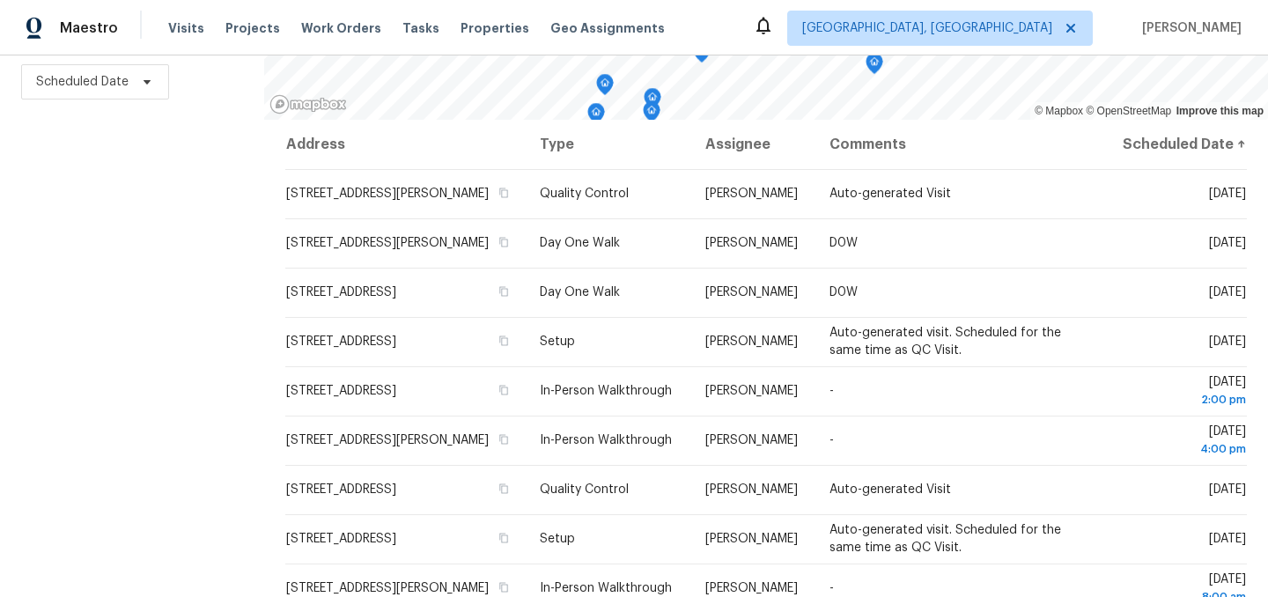
click at [167, 275] on div "Filters Reset ​ Type Assignee Scheduled Date" at bounding box center [132, 226] width 264 height 741
